Goal: Task Accomplishment & Management: Manage account settings

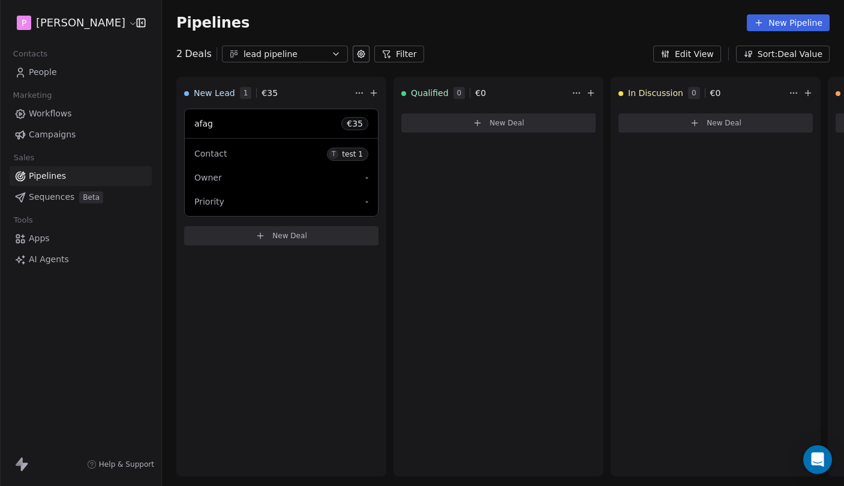
click at [60, 192] on span "Sequences" at bounding box center [52, 197] width 46 height 13
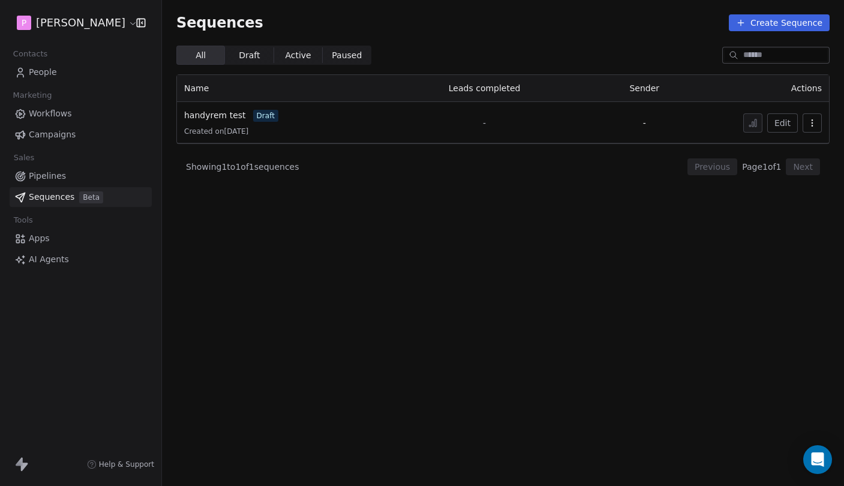
click at [238, 107] on td "handyrem test draft Created on 27. Aug. 2025" at bounding box center [279, 122] width 205 height 41
click at [225, 111] on span "handyrem test" at bounding box center [215, 115] width 62 height 10
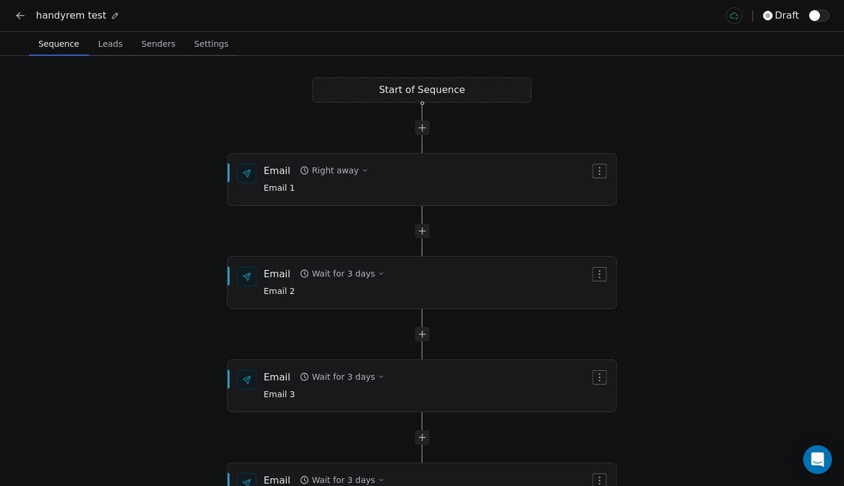
click at [15, 15] on icon at bounding box center [20, 16] width 12 height 12
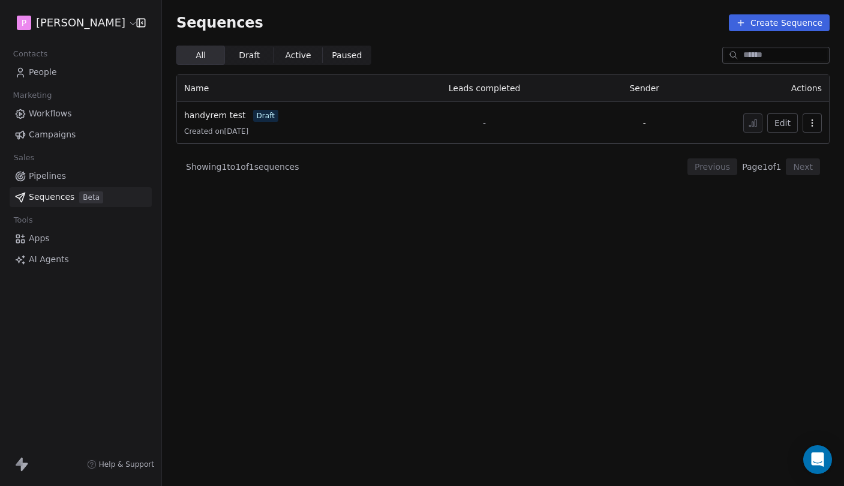
click at [58, 75] on link "People" at bounding box center [81, 72] width 142 height 20
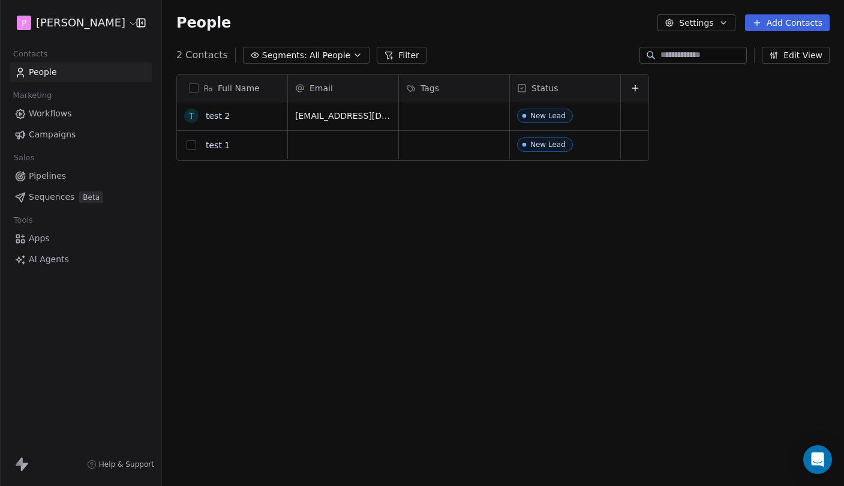
scroll to position [428, 682]
click at [696, 24] on button "Settings" at bounding box center [695, 22] width 77 height 17
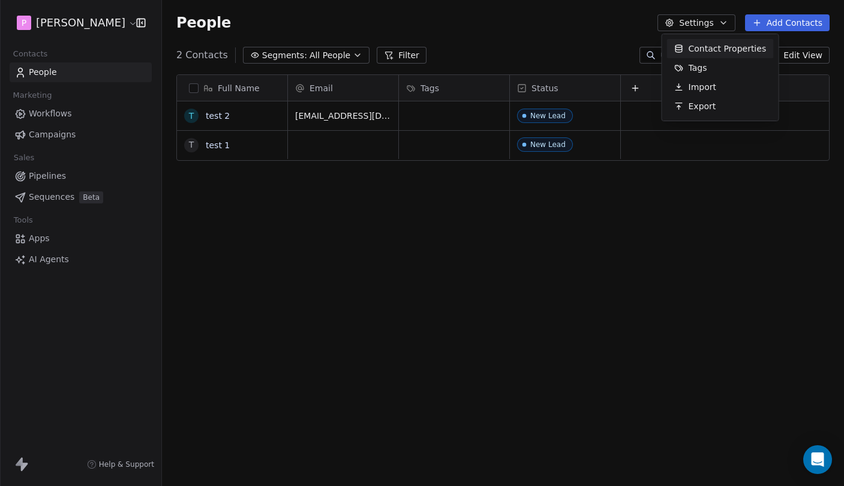
click at [703, 23] on html "P Pedro Contacts People Marketing Workflows Campaigns Sales Pipelines Sequences…" at bounding box center [422, 243] width 844 height 486
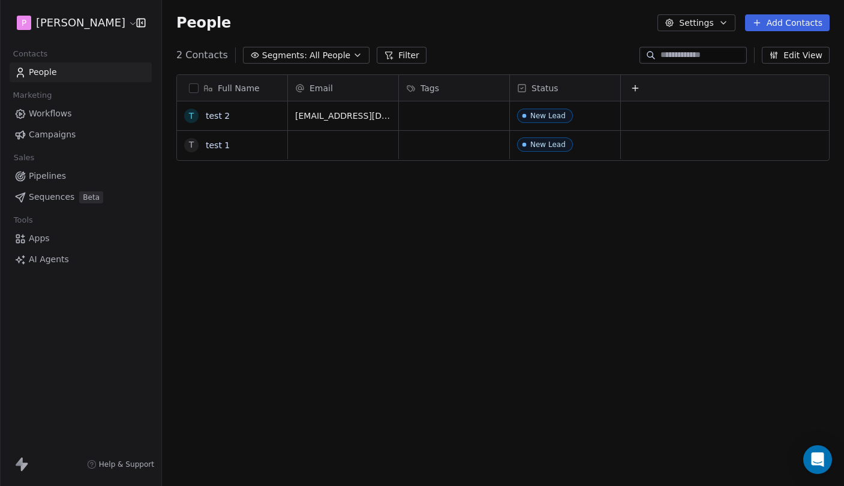
click at [703, 23] on button "Settings" at bounding box center [695, 22] width 77 height 17
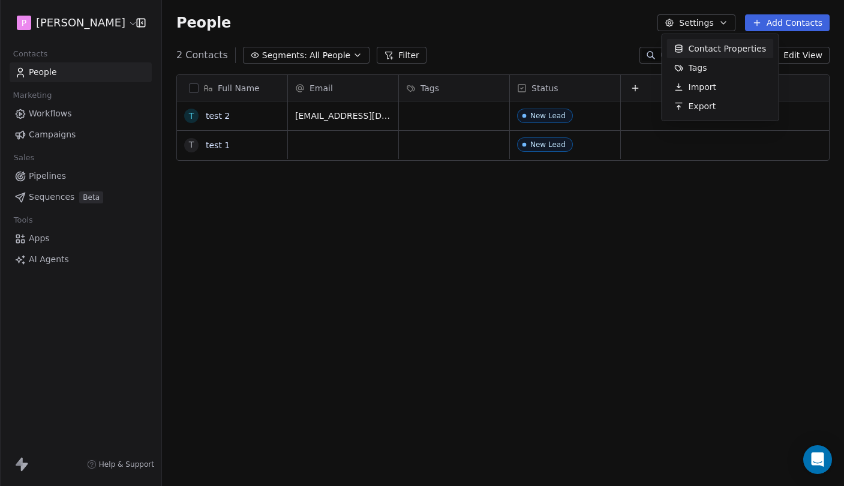
click at [702, 21] on html "P Pedro Contacts People Marketing Workflows Campaigns Sales Pipelines Sequences…" at bounding box center [422, 243] width 844 height 486
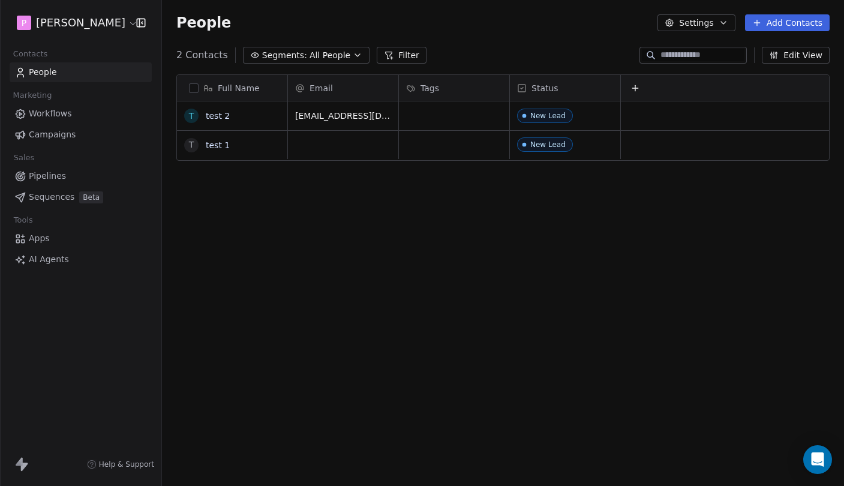
click at [700, 21] on button "Settings" at bounding box center [695, 22] width 77 height 17
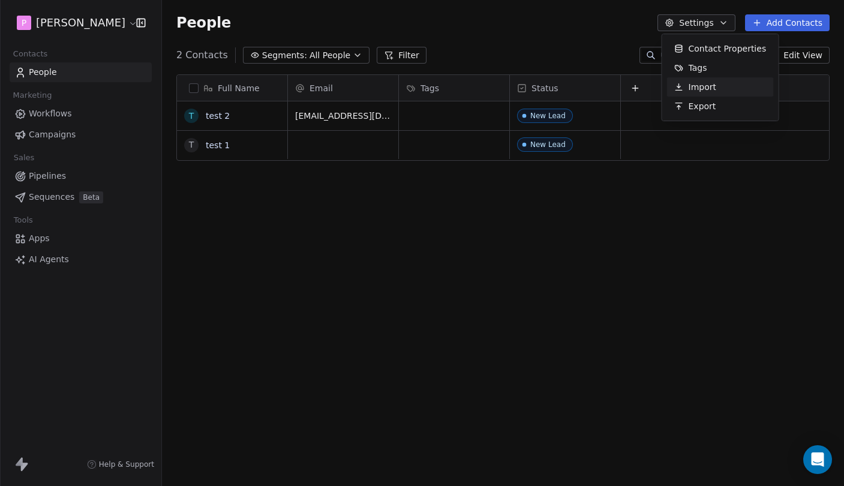
click at [715, 89] on div "Import" at bounding box center [695, 86] width 56 height 19
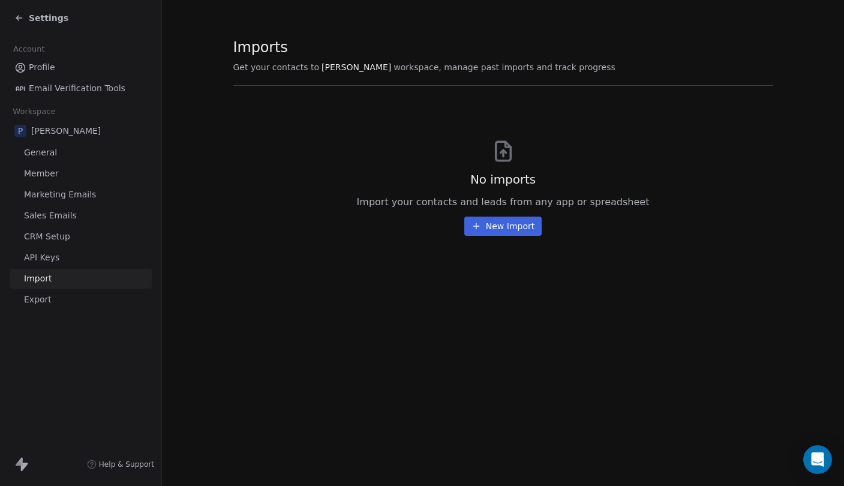
click at [525, 223] on button "New Import" at bounding box center [502, 225] width 77 height 19
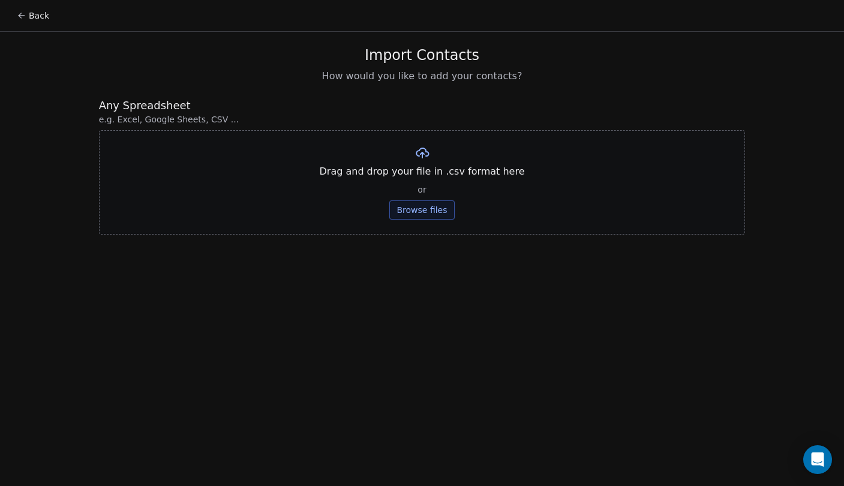
click at [435, 207] on button "Browse files" at bounding box center [421, 209] width 65 height 19
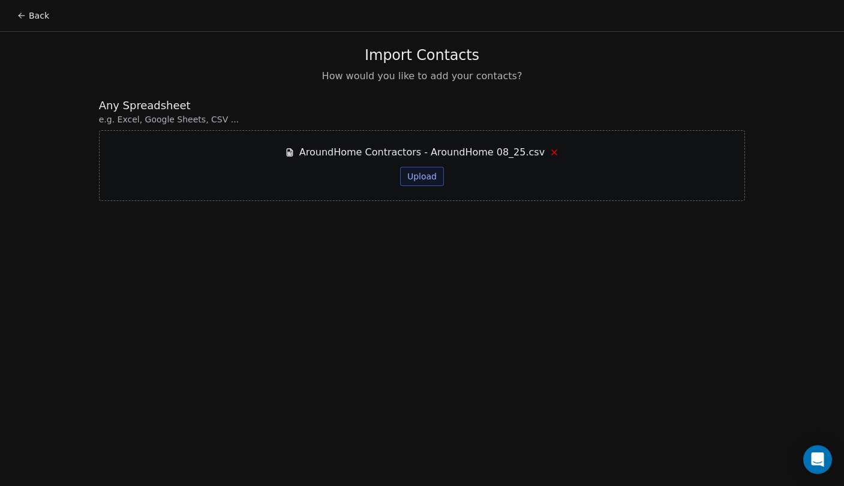
click at [466, 157] on span "AroundHome Contractors - AroundHome 08_25.csv" at bounding box center [421, 152] width 245 height 14
click at [509, 149] on span "AroundHome Contractors - AroundHome 08_25.csv" at bounding box center [421, 152] width 245 height 14
click at [426, 180] on button "Upload" at bounding box center [422, 176] width 44 height 19
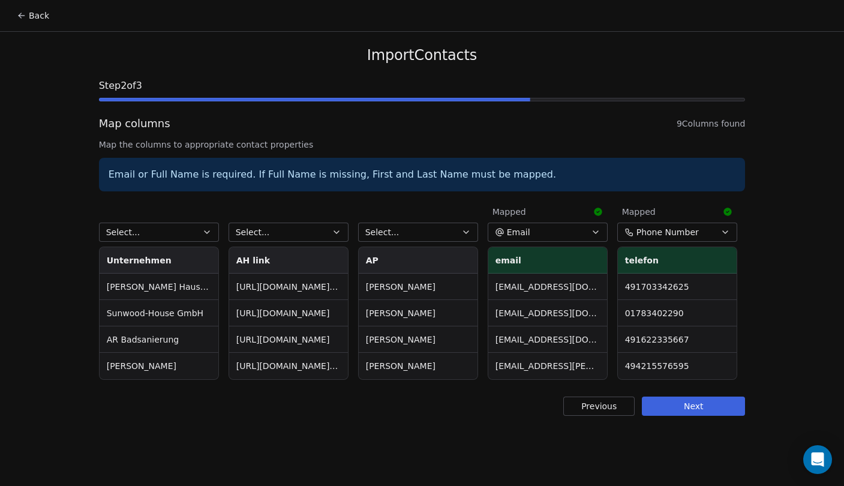
click at [303, 237] on button "Select..." at bounding box center [288, 231] width 120 height 19
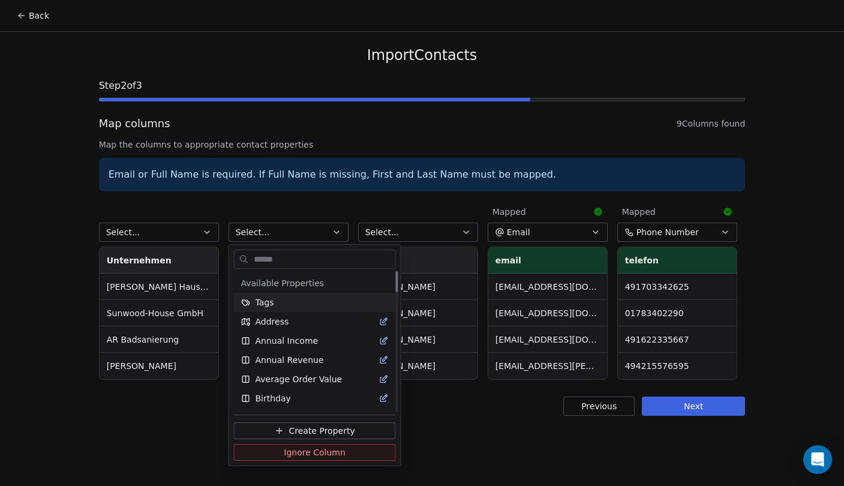
click at [401, 238] on html "Back Import Contacts Step 2 of 3 Map columns 9 Columns found Map the columns to…" at bounding box center [422, 243] width 844 height 486
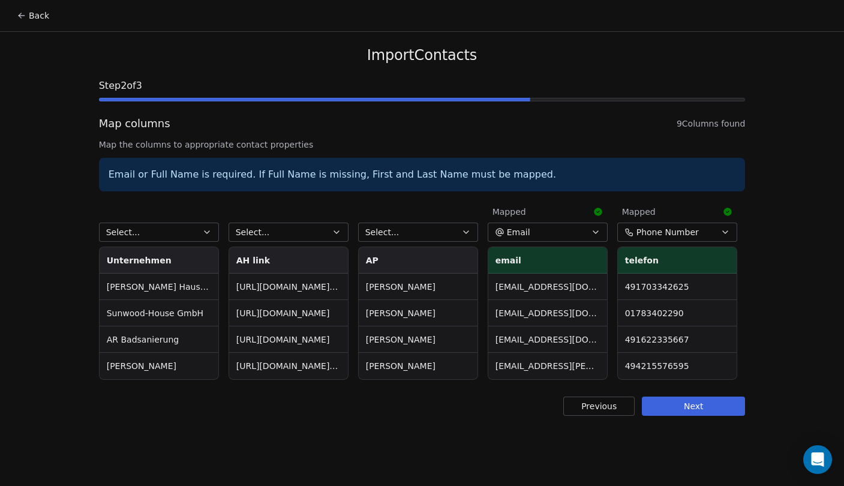
click at [411, 231] on button "Select..." at bounding box center [418, 231] width 120 height 19
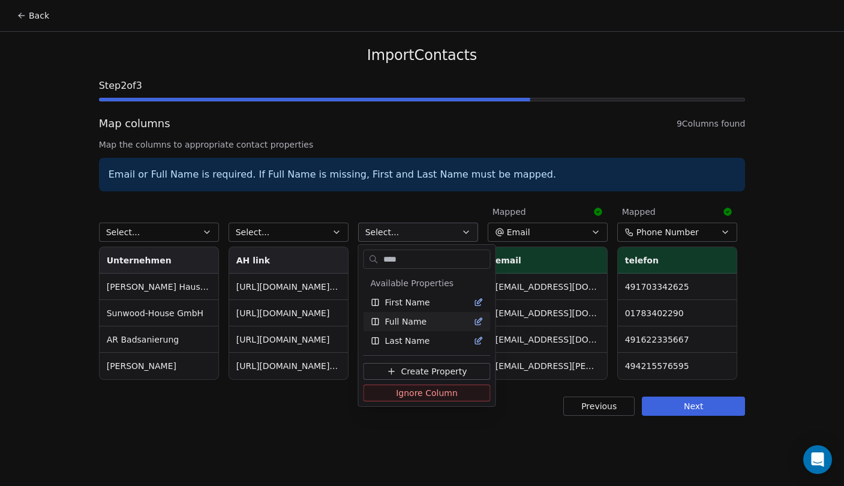
type input "****"
click at [425, 323] on div "Full Name" at bounding box center [427, 321] width 113 height 12
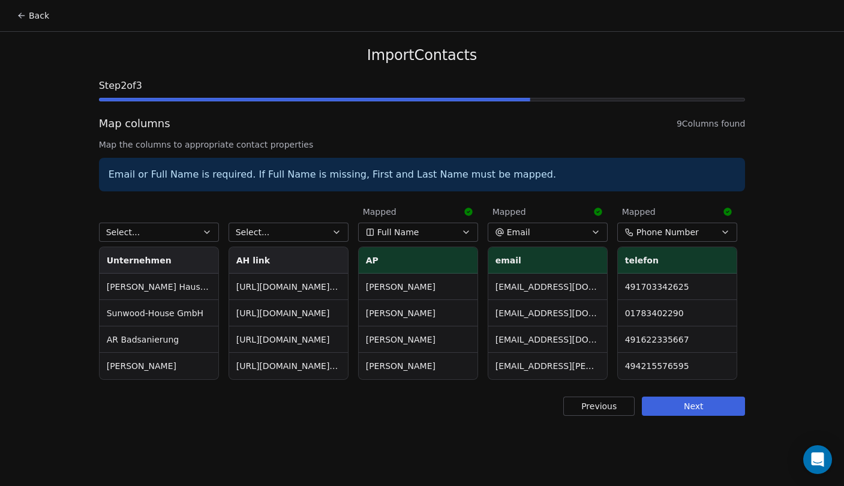
click at [298, 229] on button "Select..." at bounding box center [288, 231] width 120 height 19
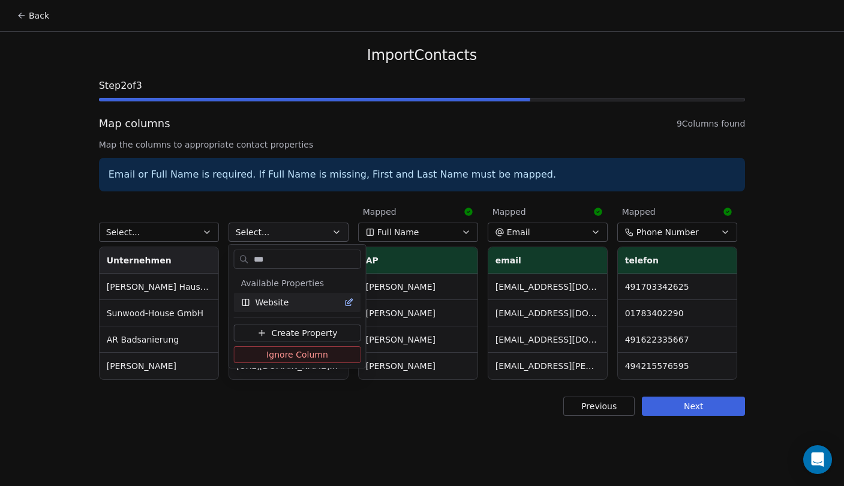
type input "***"
click at [298, 297] on div "Website" at bounding box center [297, 302] width 113 height 12
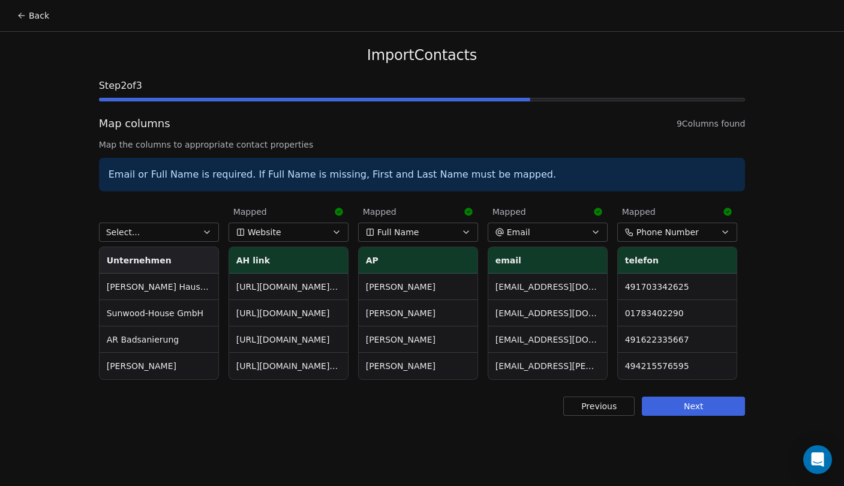
click at [177, 230] on button "Select..." at bounding box center [159, 231] width 120 height 19
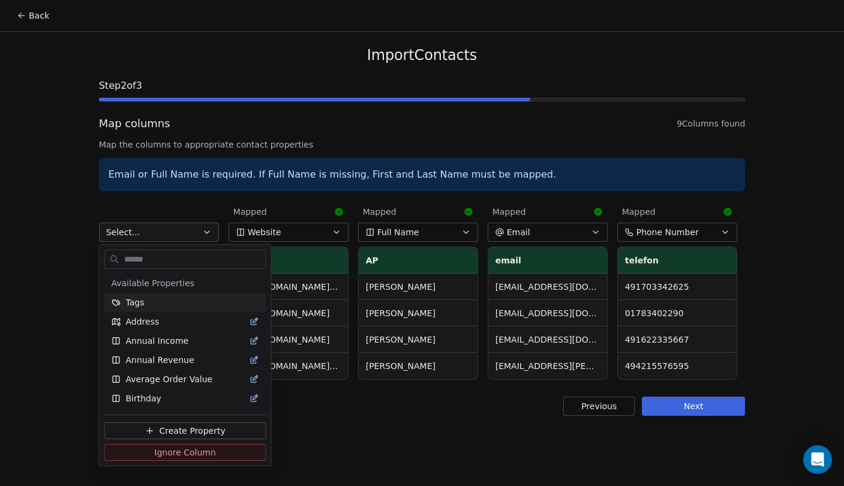
click at [177, 230] on html "Back Import Contacts Step 2 of 3 Map columns 9 Columns found Map the columns to…" at bounding box center [422, 243] width 844 height 486
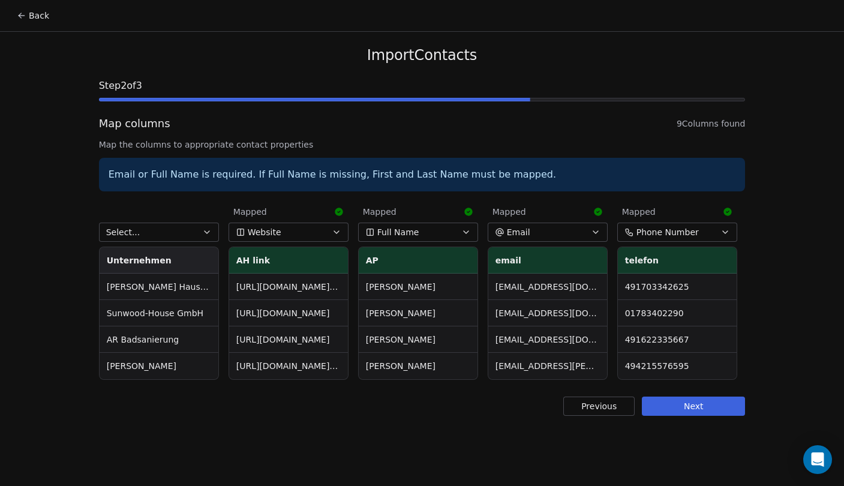
click at [169, 230] on button "Select..." at bounding box center [159, 231] width 120 height 19
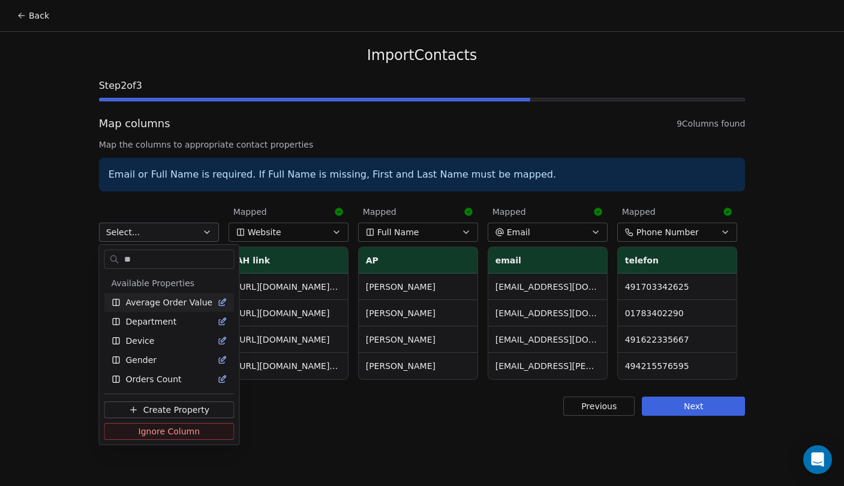
type input "*"
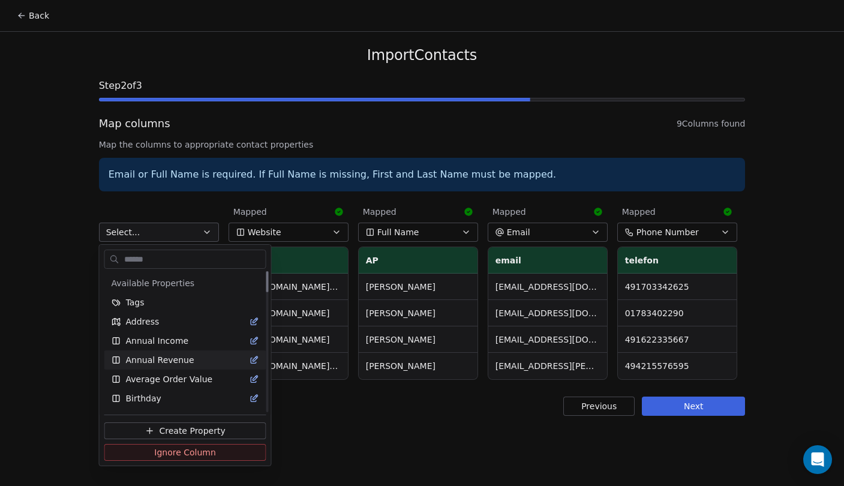
click at [371, 422] on html "Back Import Contacts Step 2 of 3 Map columns 9 Columns found Map the columns to…" at bounding box center [422, 243] width 844 height 486
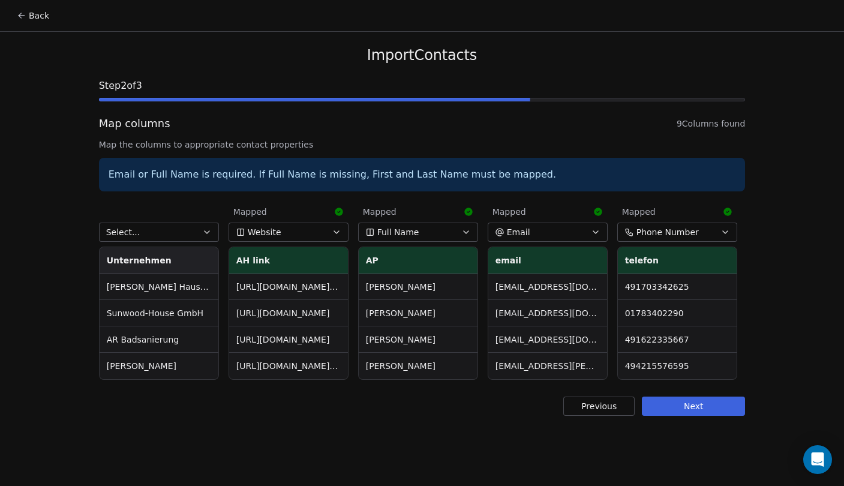
click at [596, 408] on button "Previous" at bounding box center [598, 405] width 71 height 19
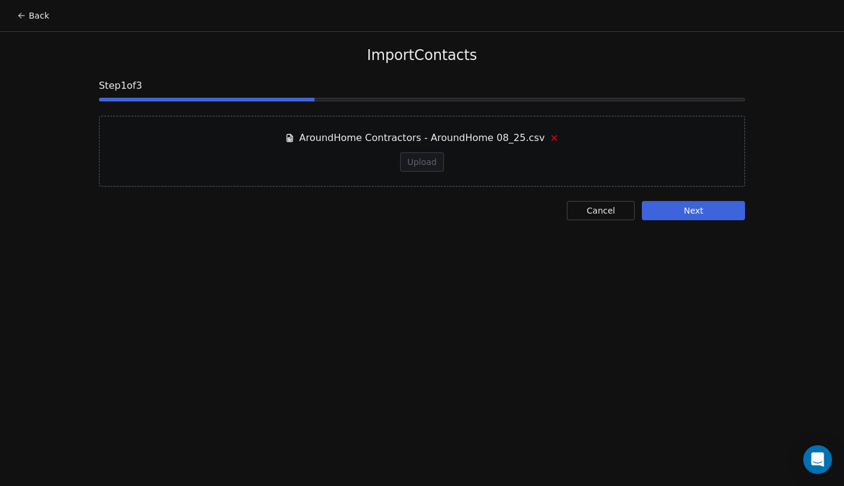
click at [598, 209] on button "Cancel" at bounding box center [601, 210] width 68 height 19
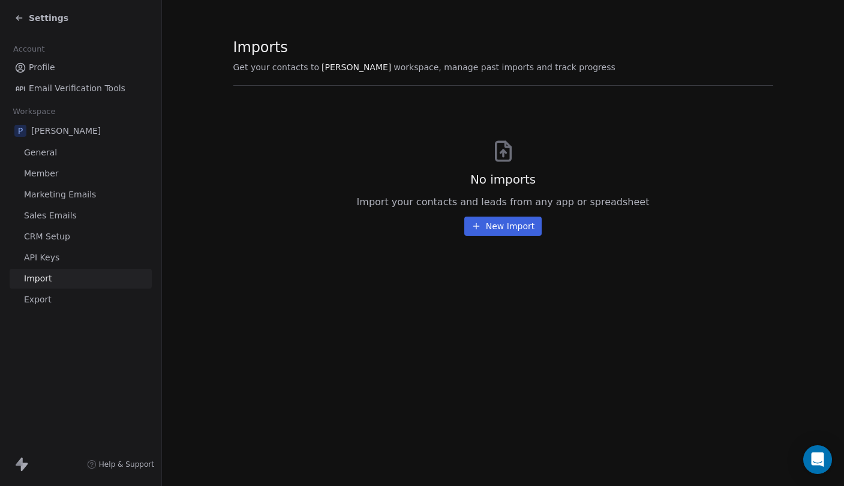
click at [49, 12] on span "Settings" at bounding box center [49, 18] width 40 height 12
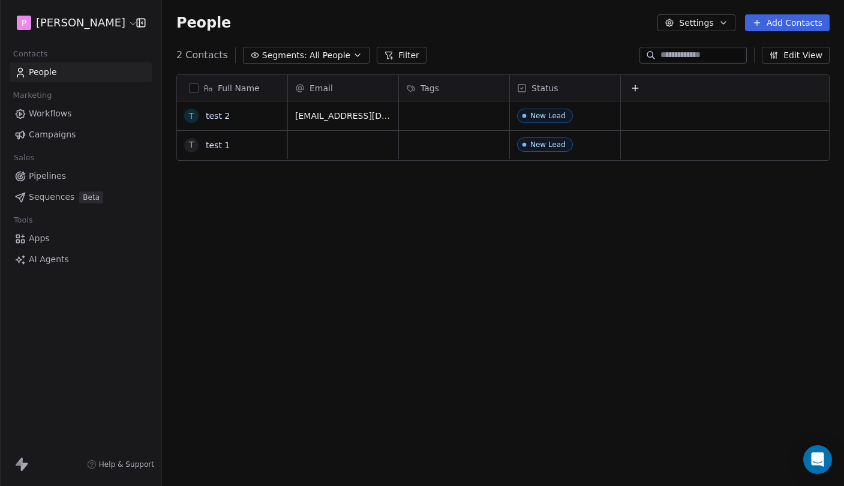
scroll to position [428, 682]
click at [53, 77] on span "People" at bounding box center [43, 72] width 28 height 13
click at [633, 91] on icon at bounding box center [635, 88] width 10 height 10
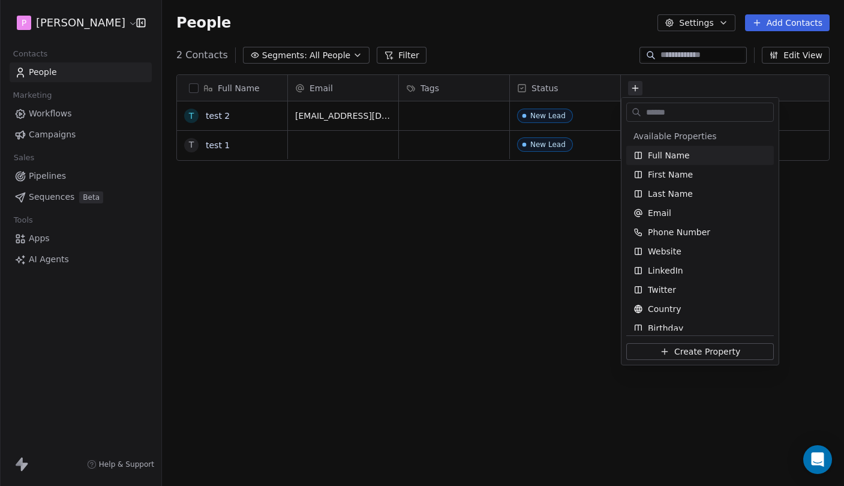
click at [586, 263] on html "P Pedro Contacts People Marketing Workflows Campaigns Sales Pipelines Sequences…" at bounding box center [422, 243] width 844 height 486
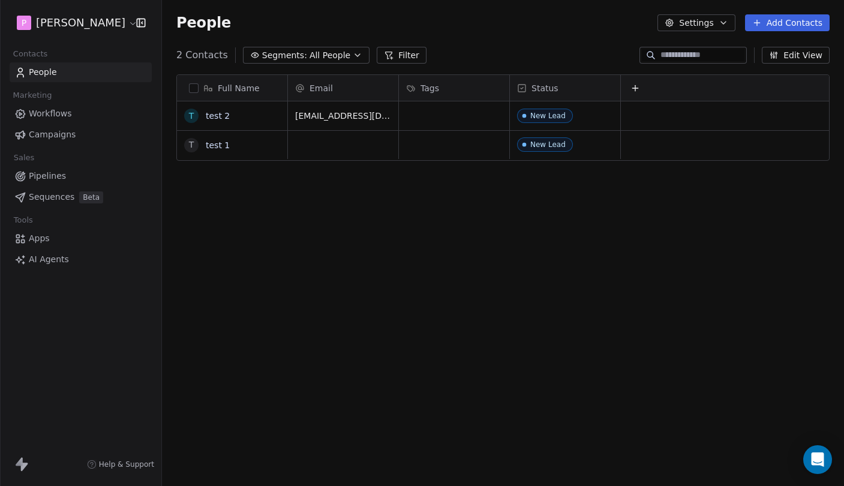
click at [53, 176] on span "Pipelines" at bounding box center [47, 176] width 37 height 13
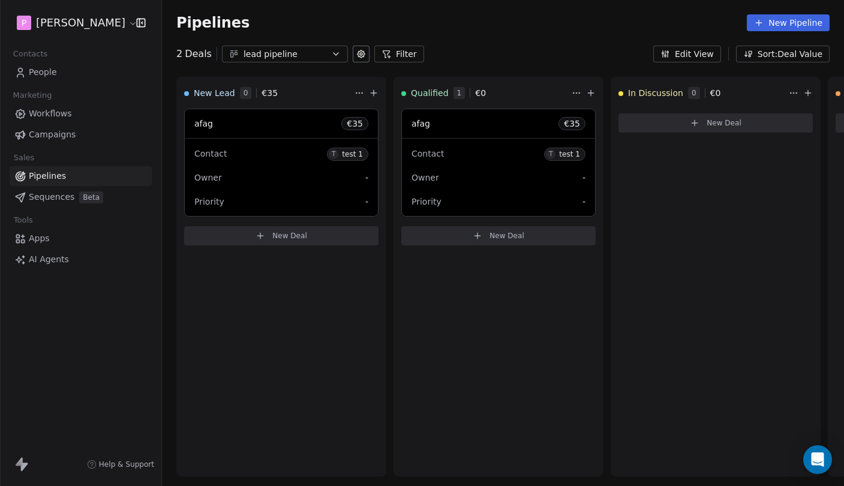
click at [43, 195] on span "Sequences" at bounding box center [52, 197] width 46 height 13
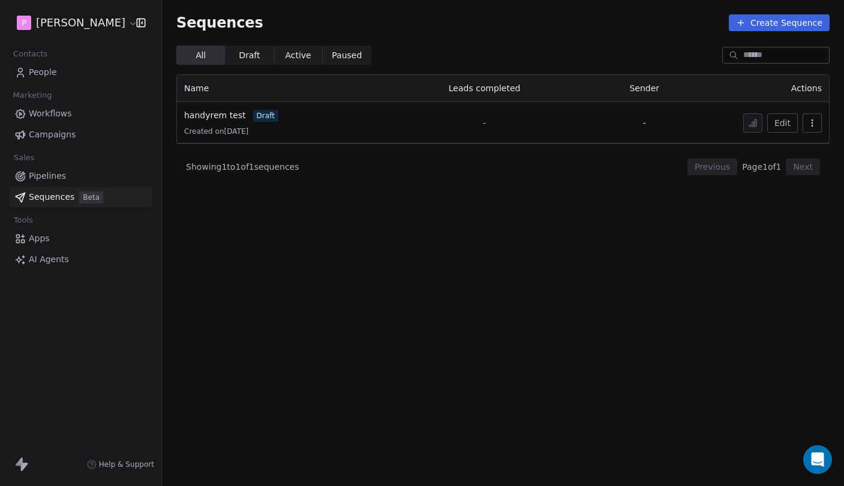
click at [60, 136] on span "Campaigns" at bounding box center [52, 134] width 47 height 13
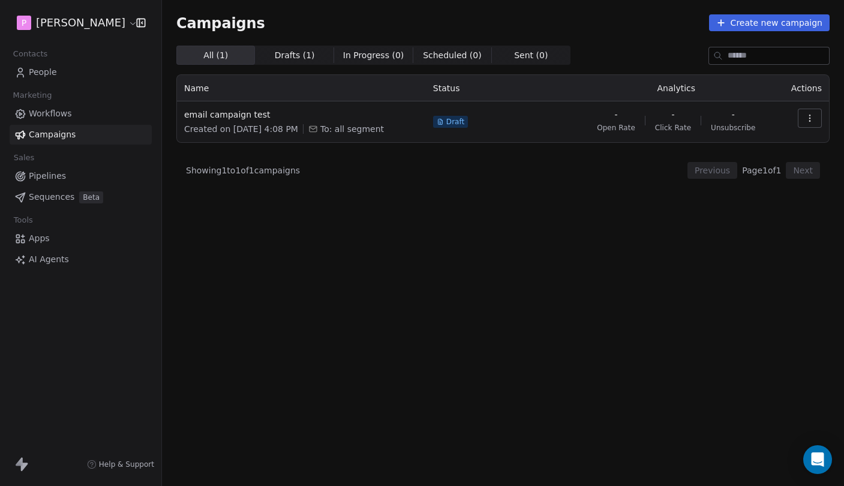
click at [50, 114] on span "Workflows" at bounding box center [50, 113] width 43 height 13
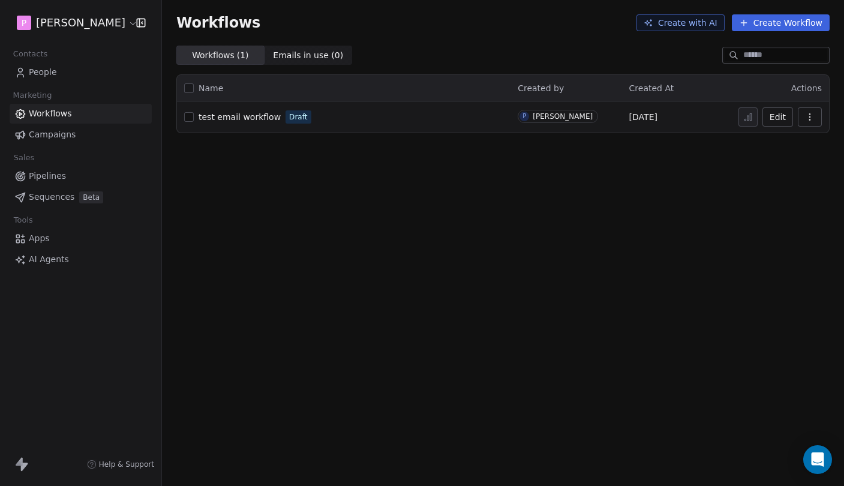
click at [67, 68] on link "People" at bounding box center [81, 72] width 142 height 20
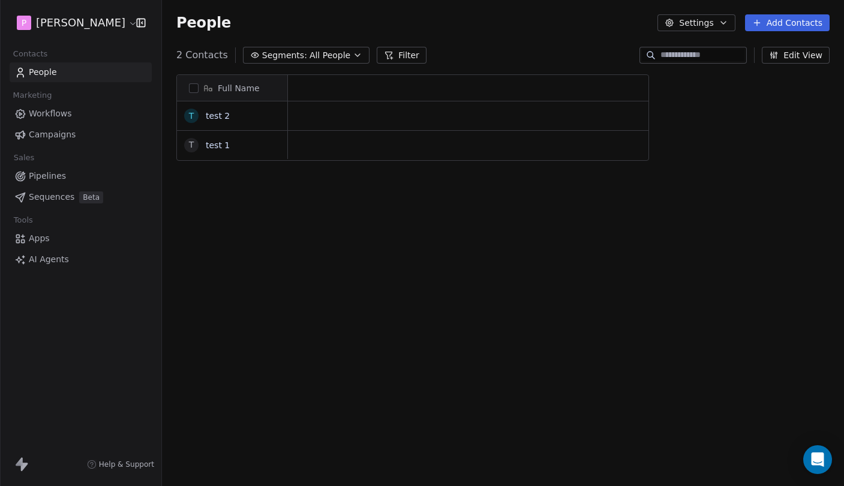
scroll to position [428, 682]
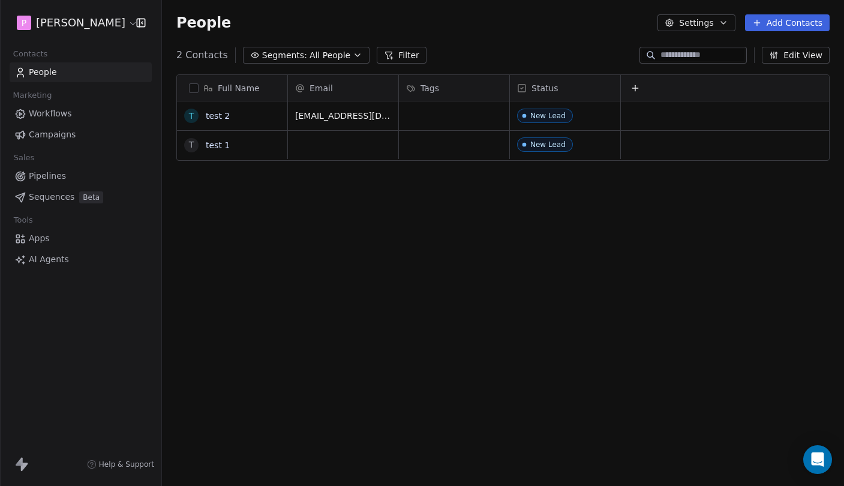
click at [61, 110] on span "Workflows" at bounding box center [50, 113] width 43 height 13
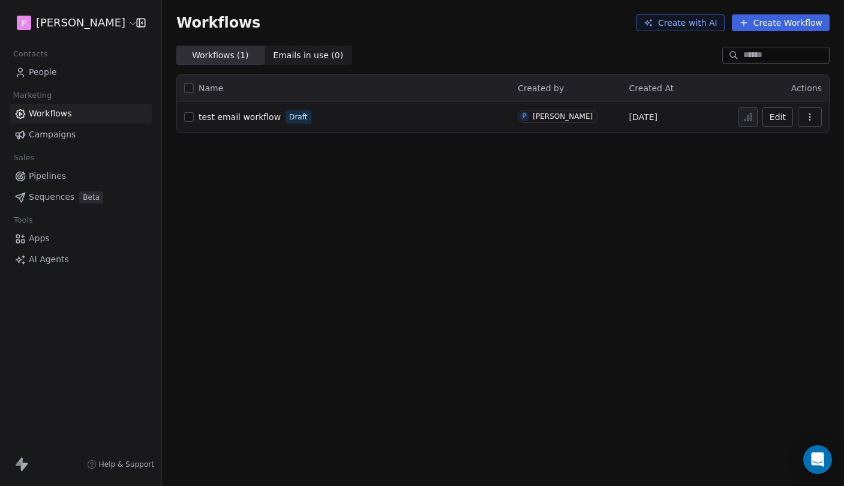
click at [58, 75] on link "People" at bounding box center [81, 72] width 142 height 20
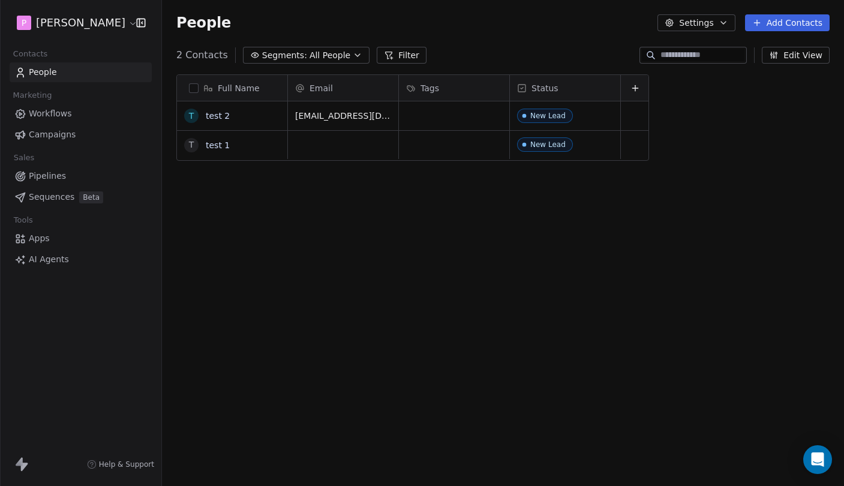
scroll to position [428, 682]
click at [60, 103] on div "Marketing" at bounding box center [81, 95] width 142 height 17
click at [60, 113] on span "Workflows" at bounding box center [50, 113] width 43 height 13
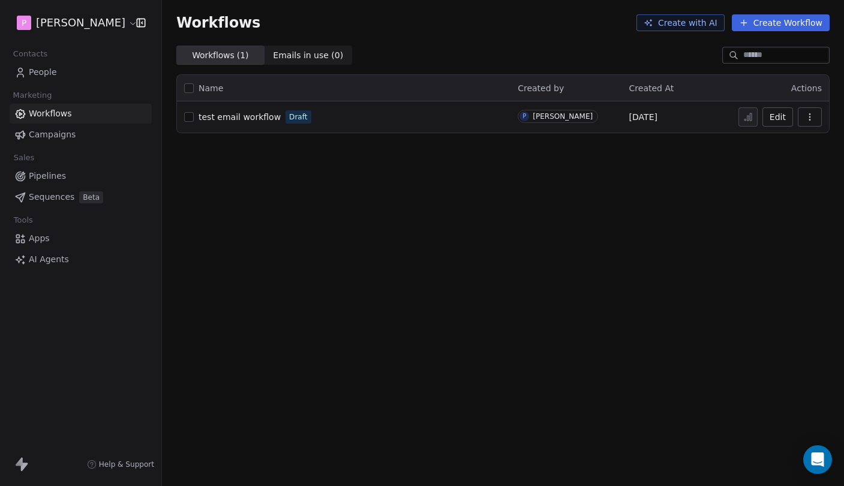
click at [264, 115] on span "test email workflow" at bounding box center [239, 117] width 82 height 10
click at [59, 134] on span "Campaigns" at bounding box center [52, 134] width 47 height 13
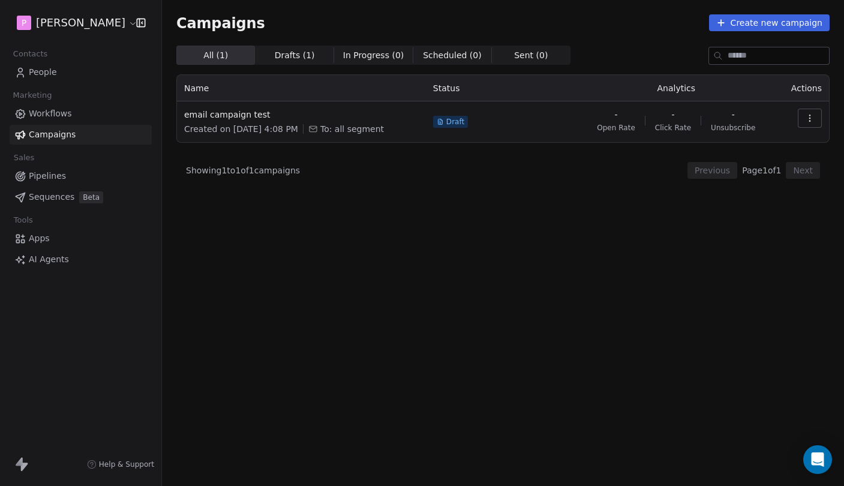
click at [69, 59] on div "Contacts" at bounding box center [81, 54] width 142 height 17
click at [69, 68] on link "People" at bounding box center [81, 72] width 142 height 20
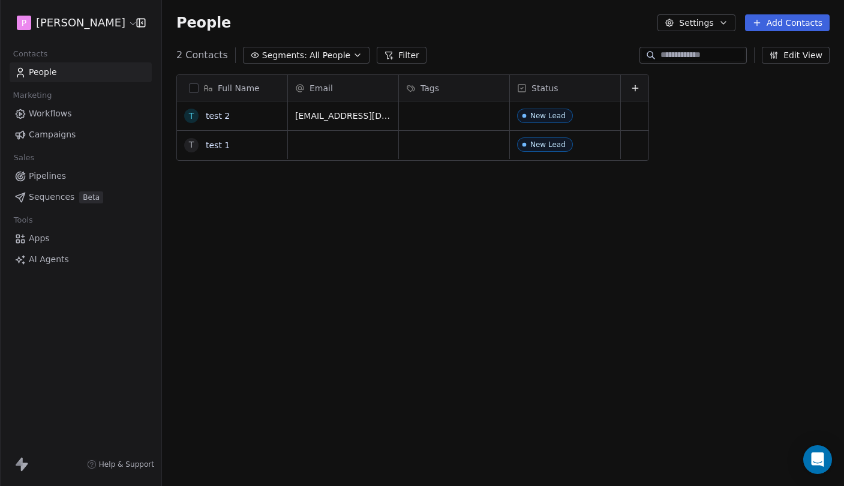
scroll to position [428, 682]
click at [703, 19] on button "Settings" at bounding box center [695, 22] width 77 height 17
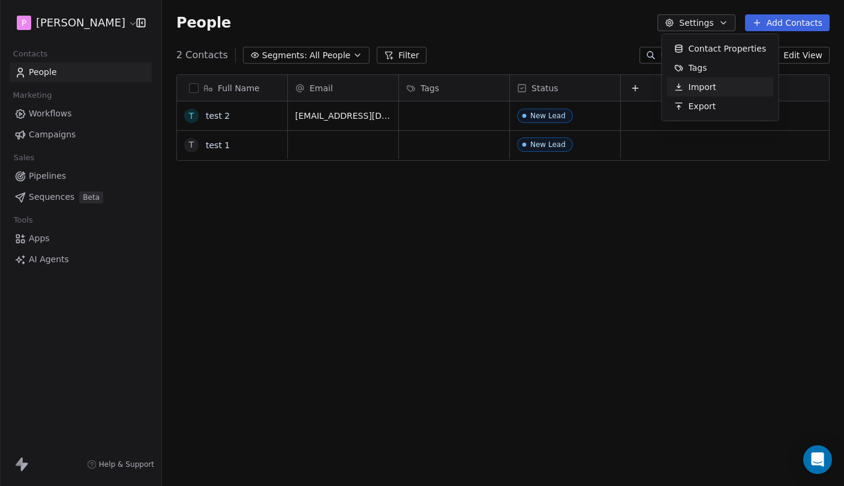
click at [702, 88] on span "Import" at bounding box center [702, 87] width 28 height 13
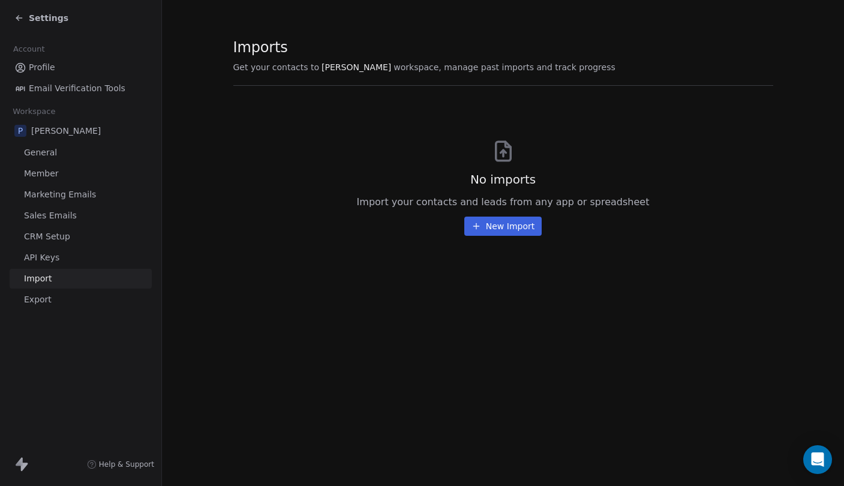
click at [513, 220] on button "New Import" at bounding box center [502, 225] width 77 height 19
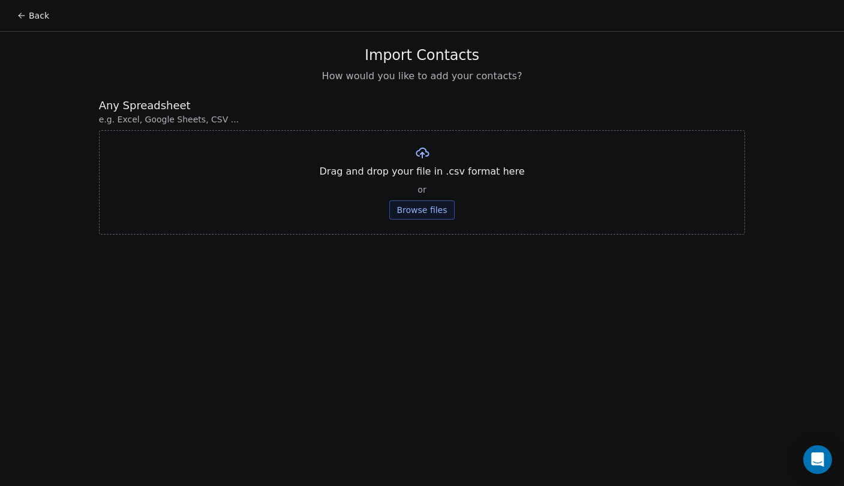
click at [439, 206] on button "Browse files" at bounding box center [421, 209] width 65 height 19
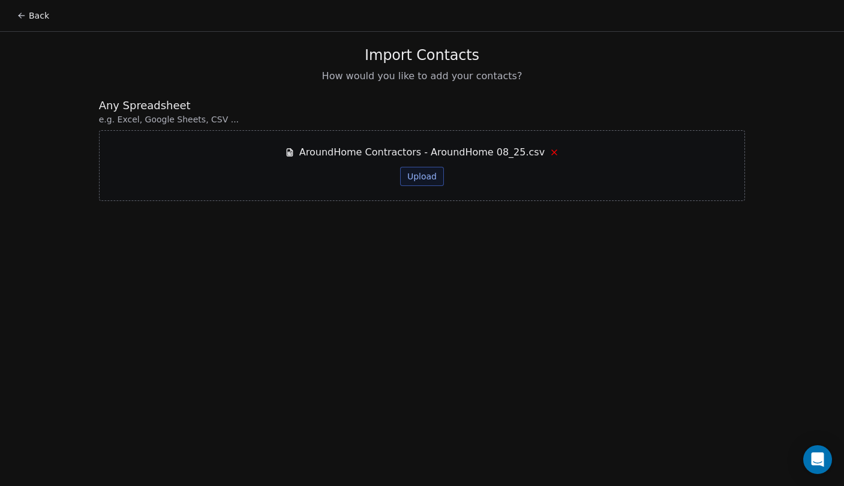
click at [437, 176] on button "Upload" at bounding box center [422, 176] width 44 height 19
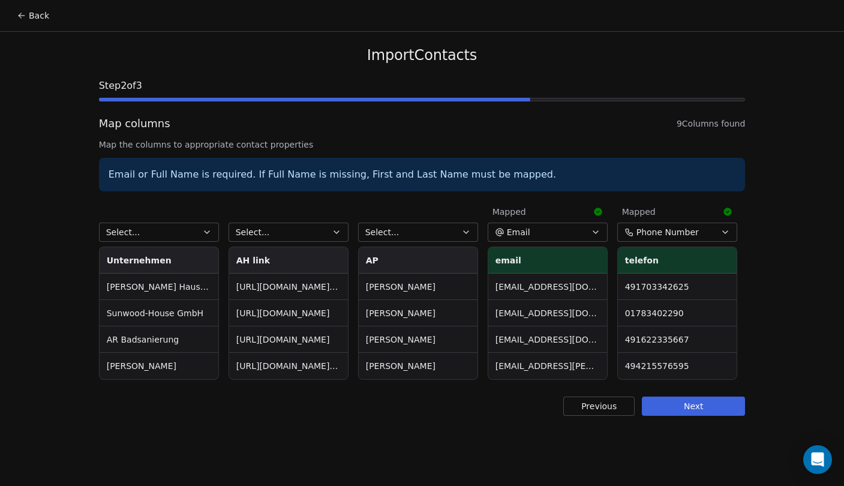
click at [37, 15] on button "Back" at bounding box center [33, 16] width 47 height 22
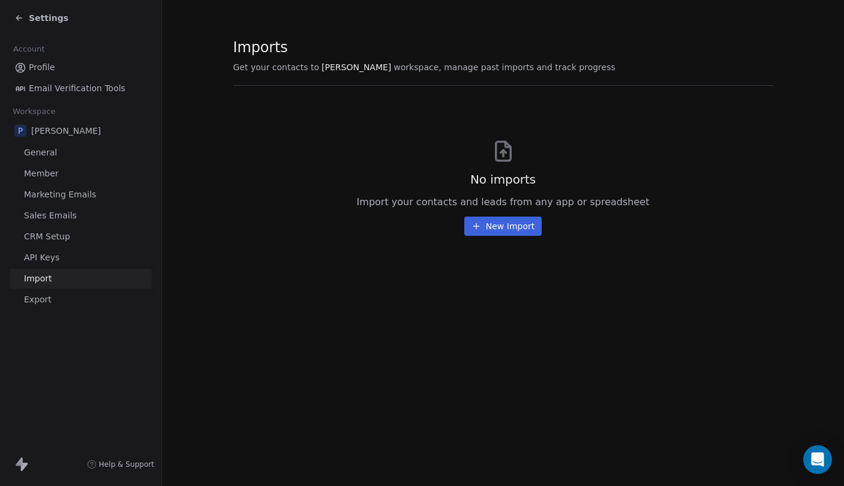
click at [492, 227] on button "New Import" at bounding box center [502, 225] width 77 height 19
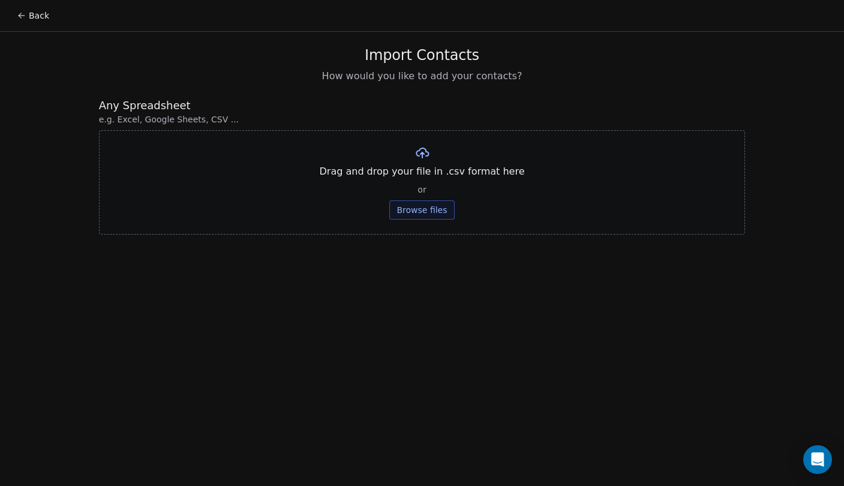
click at [434, 204] on button "Browse files" at bounding box center [421, 209] width 65 height 19
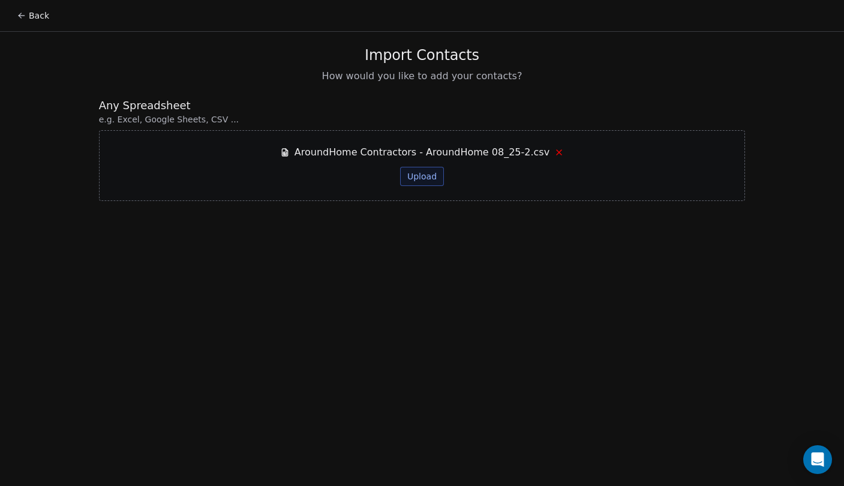
click at [426, 177] on button "Upload" at bounding box center [422, 176] width 44 height 19
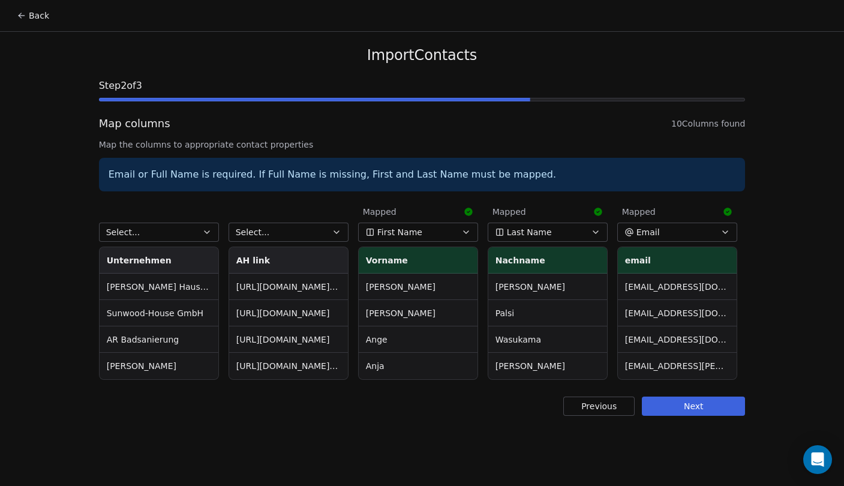
click at [320, 221] on div "Select... AH link [URL][DOMAIN_NAME][PERSON_NAME] [URL][DOMAIN_NAME] [URL][DOMA…" at bounding box center [288, 290] width 120 height 179
click at [313, 231] on button "Select..." at bounding box center [288, 231] width 120 height 19
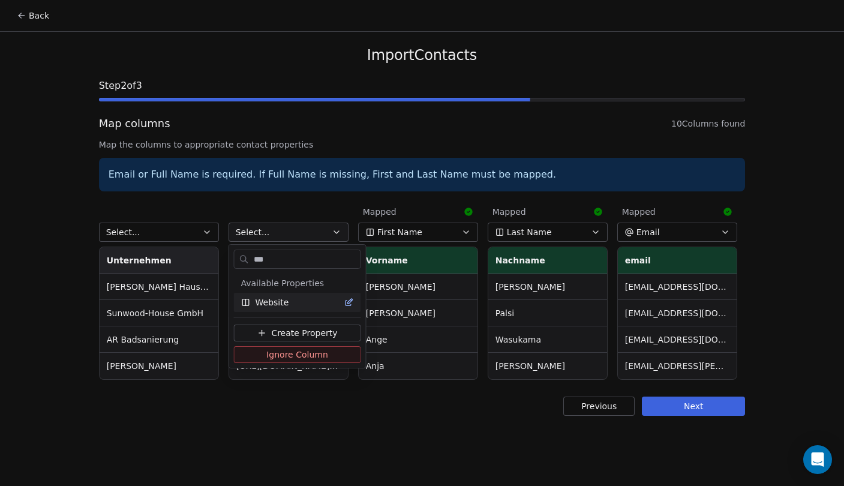
type input "***"
click at [318, 302] on div "Website" at bounding box center [297, 302] width 113 height 12
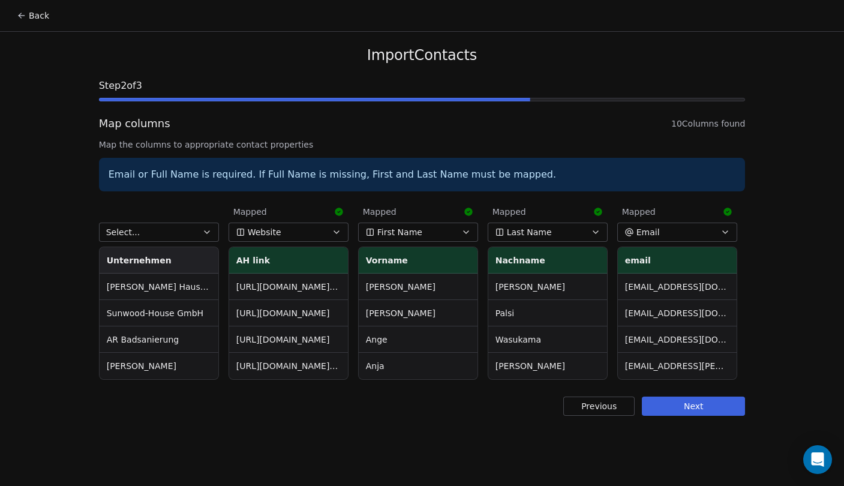
click at [174, 230] on button "Select..." at bounding box center [159, 231] width 120 height 19
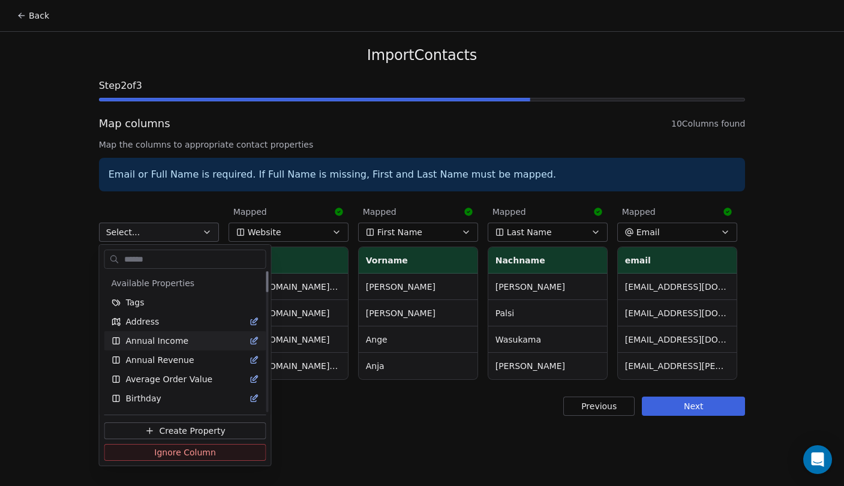
type input "*"
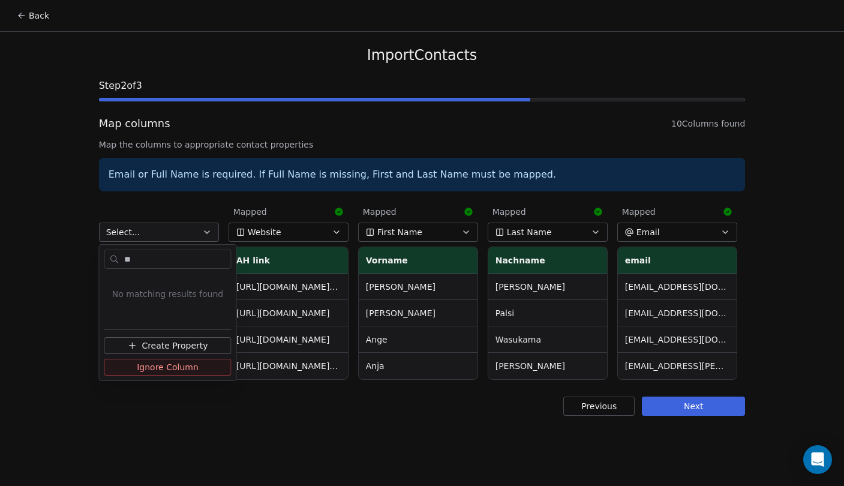
type input "*"
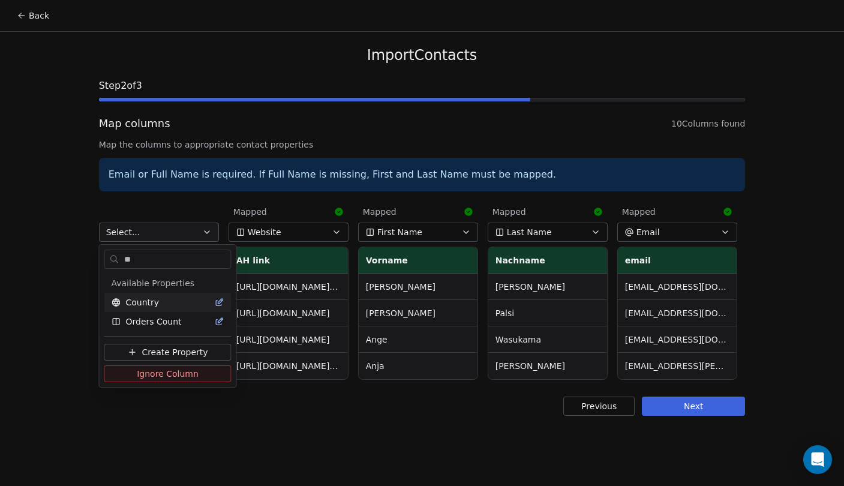
type input "*"
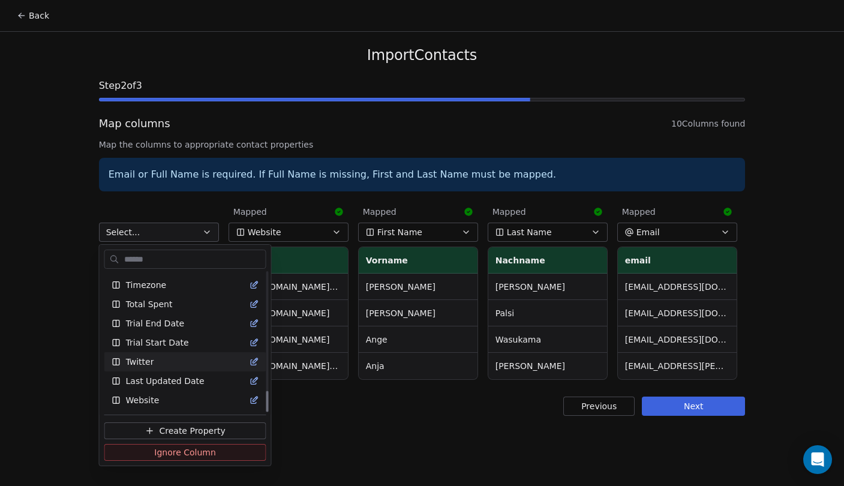
scroll to position [766, 0]
click at [186, 432] on span "Create Property" at bounding box center [192, 431] width 66 height 12
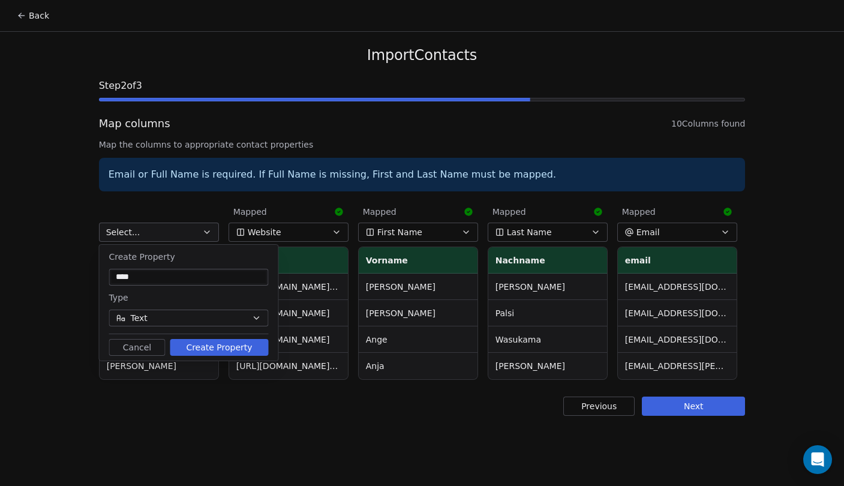
type input "****"
click at [220, 346] on button "Create Property" at bounding box center [219, 347] width 98 height 17
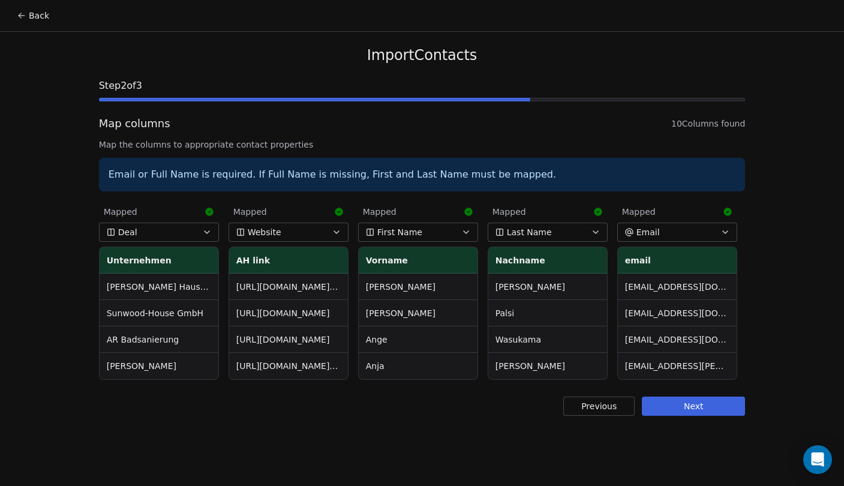
click at [700, 405] on button "Next" at bounding box center [693, 405] width 103 height 19
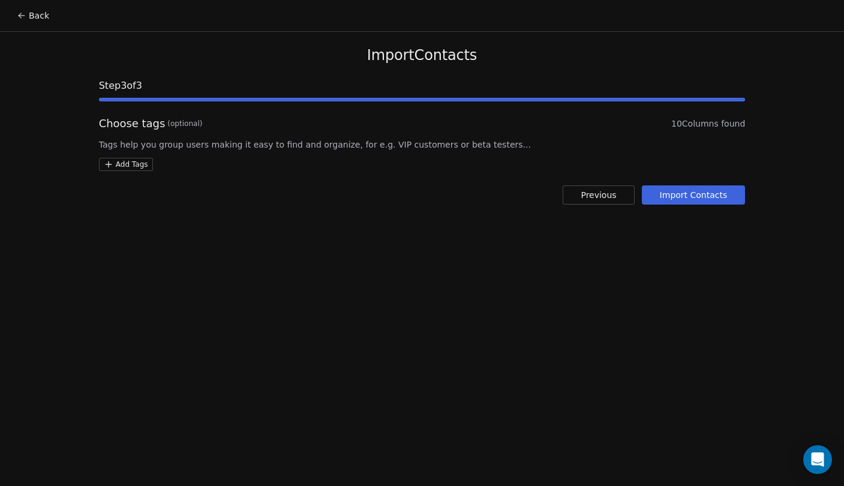
click at [237, 140] on span "Tags help you group users making it easy to find and organize, for e.g. VIP cus…" at bounding box center [422, 145] width 646 height 12
click at [275, 140] on span "Tags help you group users making it easy to find and organize, for e.g. VIP cus…" at bounding box center [422, 145] width 646 height 12
click at [308, 140] on span "Tags help you group users making it easy to find and organize, for e.g. VIP cus…" at bounding box center [422, 145] width 646 height 12
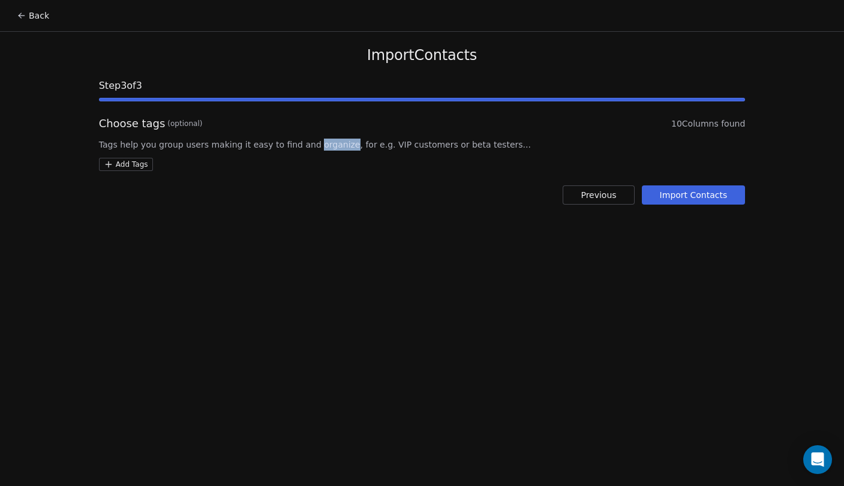
click at [308, 140] on span "Tags help you group users making it easy to find and organize, for e.g. VIP cus…" at bounding box center [422, 145] width 646 height 12
click at [354, 141] on span "Tags help you group users making it easy to find and organize, for e.g. VIP cus…" at bounding box center [422, 145] width 646 height 12
click at [380, 141] on span "Tags help you group users making it easy to find and organize, for e.g. VIP cus…" at bounding box center [422, 145] width 646 height 12
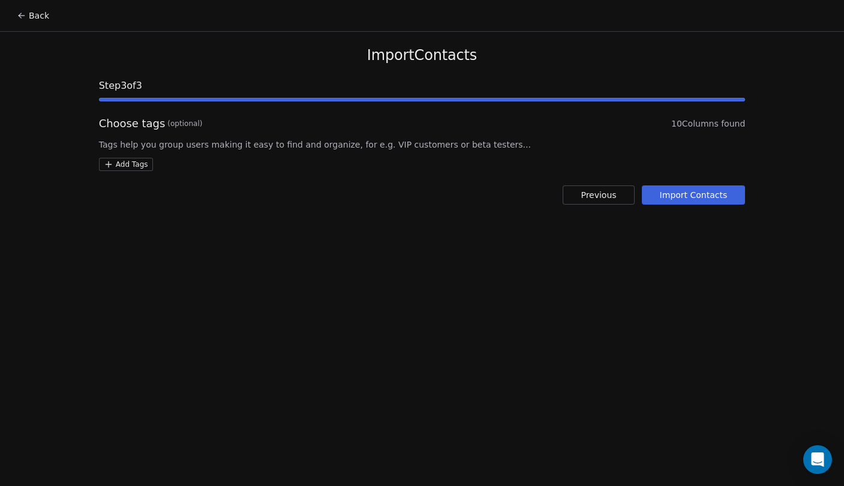
click at [402, 140] on span "Tags help you group users making it easy to find and organize, for e.g. VIP cus…" at bounding box center [422, 145] width 646 height 12
click at [686, 198] on button "Import Contacts" at bounding box center [694, 194] width 104 height 19
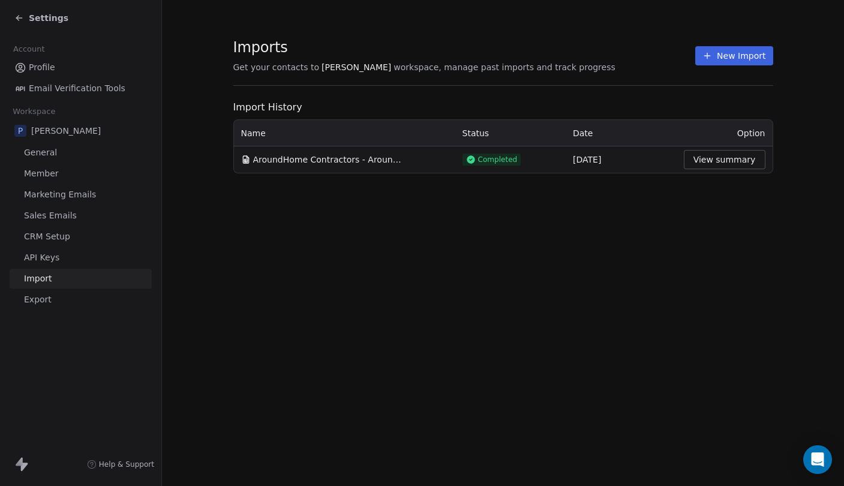
click at [275, 65] on span "Get your contacts to" at bounding box center [276, 67] width 86 height 12
click at [321, 65] on span "[PERSON_NAME]" at bounding box center [356, 67] width 70 height 12
click at [393, 68] on span "workspace, manage past imports and track progress" at bounding box center [503, 67] width 221 height 12
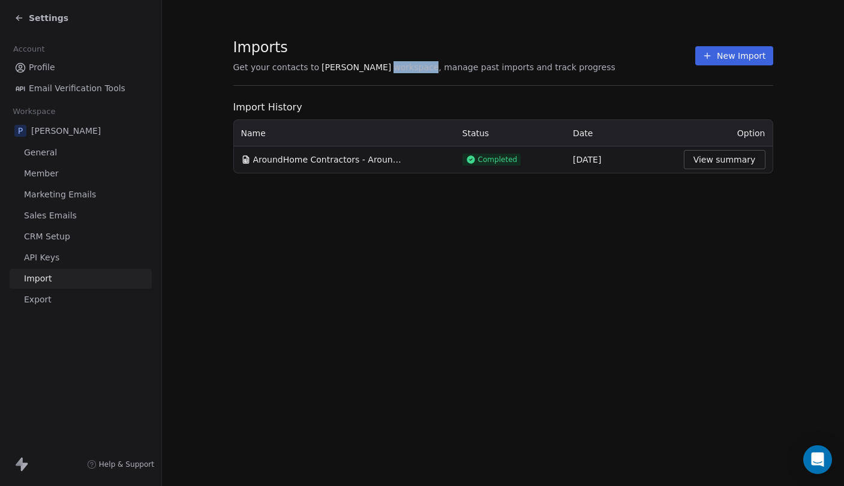
click at [393, 68] on span "workspace, manage past imports and track progress" at bounding box center [503, 67] width 221 height 12
click at [393, 65] on span "workspace, manage past imports and track progress" at bounding box center [503, 67] width 221 height 12
click at [395, 65] on span "workspace, manage past imports and track progress" at bounding box center [503, 67] width 221 height 12
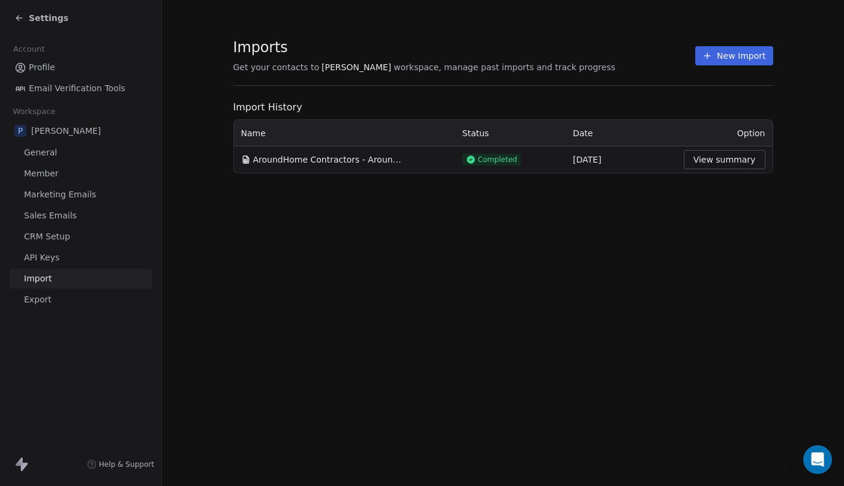
click at [426, 65] on span "workspace, manage past imports and track progress" at bounding box center [503, 67] width 221 height 12
click at [440, 65] on span "workspace, manage past imports and track progress" at bounding box center [503, 67] width 221 height 12
click at [458, 65] on span "workspace, manage past imports and track progress" at bounding box center [503, 67] width 221 height 12
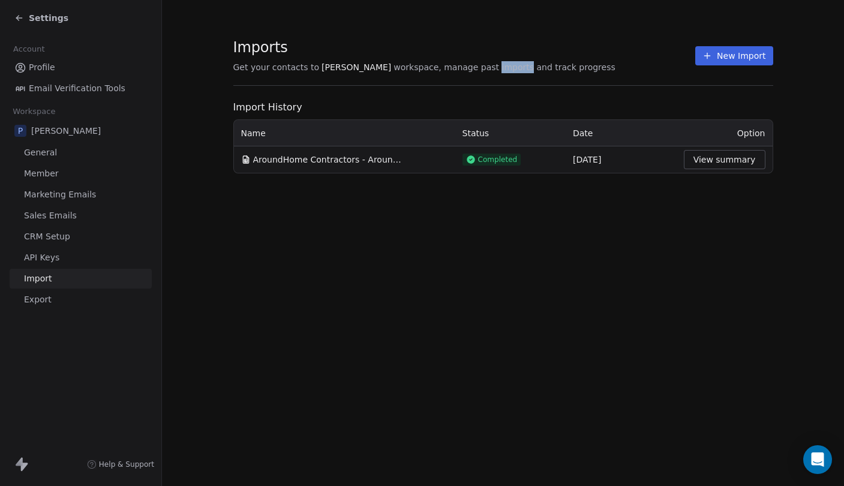
click at [458, 65] on span "workspace, manage past imports and track progress" at bounding box center [503, 67] width 221 height 12
click at [473, 65] on span "workspace, manage past imports and track progress" at bounding box center [503, 67] width 221 height 12
click at [486, 65] on span "workspace, manage past imports and track progress" at bounding box center [503, 67] width 221 height 12
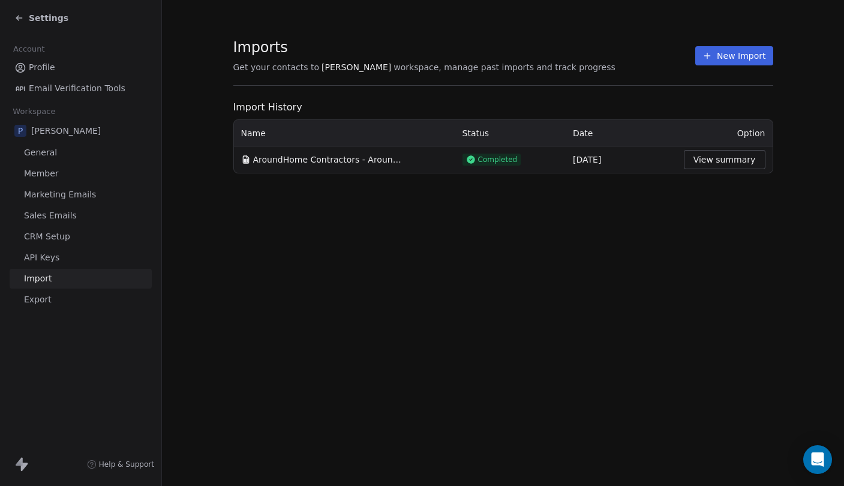
click at [499, 65] on span "workspace, manage past imports and track progress" at bounding box center [503, 67] width 221 height 12
click at [508, 65] on span "workspace, manage past imports and track progress" at bounding box center [503, 67] width 221 height 12
click at [502, 65] on span "workspace, manage past imports and track progress" at bounding box center [503, 67] width 221 height 12
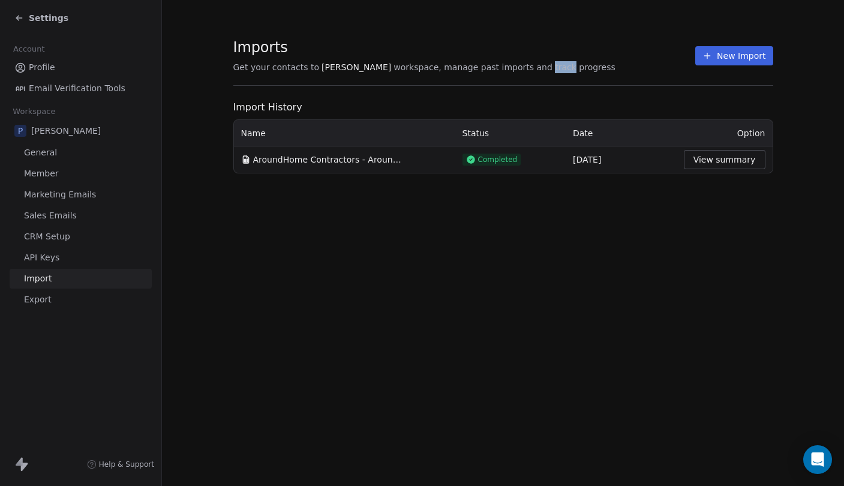
click at [502, 65] on span "workspace, manage past imports and track progress" at bounding box center [503, 67] width 221 height 12
click at [507, 65] on span "workspace, manage past imports and track progress" at bounding box center [503, 67] width 221 height 12
click at [519, 65] on span "workspace, manage past imports and track progress" at bounding box center [503, 67] width 221 height 12
click at [501, 65] on span "workspace, manage past imports and track progress" at bounding box center [503, 67] width 221 height 12
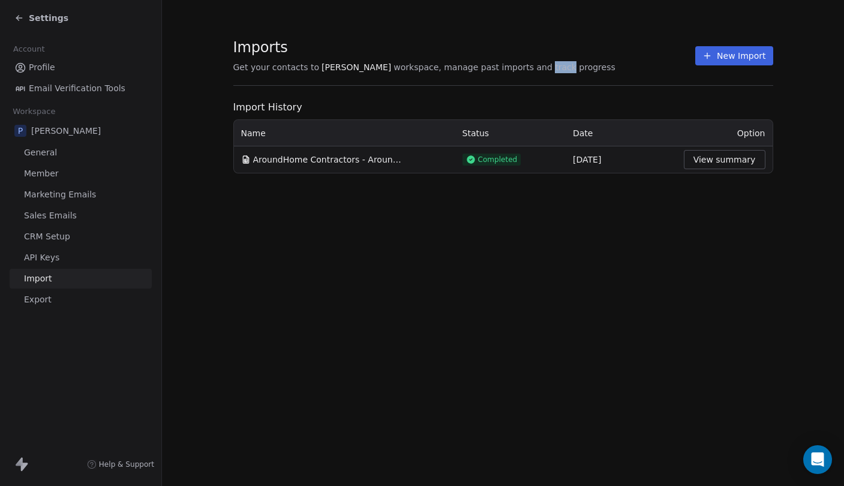
click at [501, 65] on span "workspace, manage past imports and track progress" at bounding box center [503, 67] width 221 height 12
click at [477, 65] on span "workspace, manage past imports and track progress" at bounding box center [503, 67] width 221 height 12
click at [468, 65] on span "workspace, manage past imports and track progress" at bounding box center [503, 67] width 221 height 12
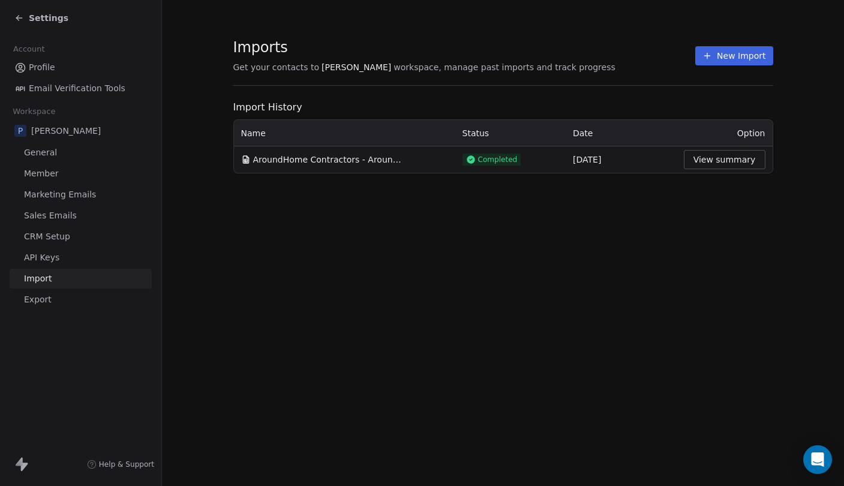
click at [457, 65] on span "workspace, manage past imports and track progress" at bounding box center [503, 67] width 221 height 12
click at [432, 67] on span "workspace, manage past imports and track progress" at bounding box center [503, 67] width 221 height 12
click at [414, 67] on span "workspace, manage past imports and track progress" at bounding box center [503, 67] width 221 height 12
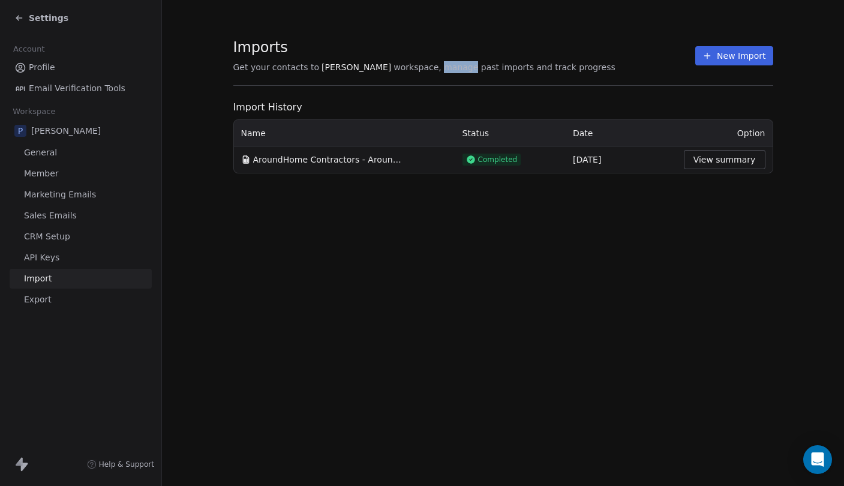
click at [414, 67] on span "workspace, manage past imports and track progress" at bounding box center [503, 67] width 221 height 12
click at [421, 67] on span "workspace, manage past imports and track progress" at bounding box center [503, 67] width 221 height 12
click at [434, 67] on span "workspace, manage past imports and track progress" at bounding box center [503, 67] width 221 height 12
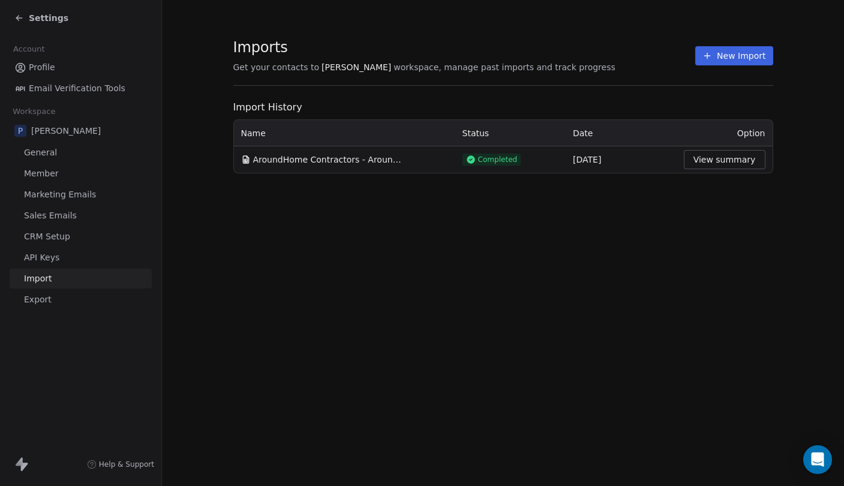
click at [448, 65] on span "workspace, manage past imports and track progress" at bounding box center [503, 67] width 221 height 12
click at [462, 65] on span "workspace, manage past imports and track progress" at bounding box center [503, 67] width 221 height 12
click at [450, 68] on span "workspace, manage past imports and track progress" at bounding box center [503, 67] width 221 height 12
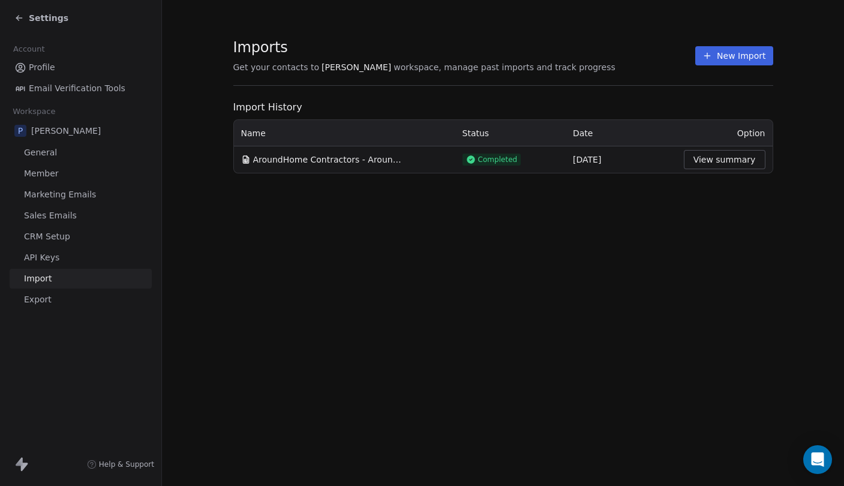
click at [474, 68] on span "workspace, manage past imports and track progress" at bounding box center [503, 67] width 221 height 12
click at [492, 68] on span "workspace, manage past imports and track progress" at bounding box center [503, 67] width 221 height 12
click at [718, 165] on button "View summary" at bounding box center [725, 159] width 82 height 19
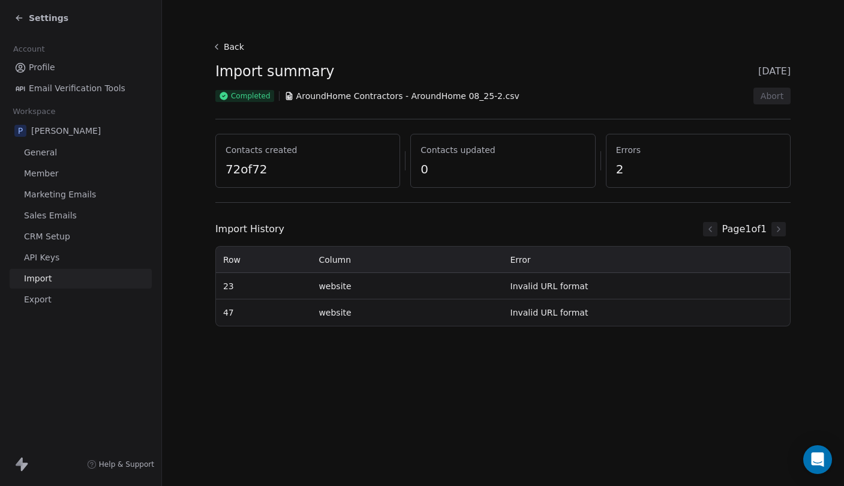
click at [478, 151] on span "Contacts updated" at bounding box center [502, 150] width 164 height 12
click at [517, 151] on span "Contacts updated" at bounding box center [502, 150] width 164 height 12
click at [637, 149] on span "Errors" at bounding box center [698, 150] width 164 height 12
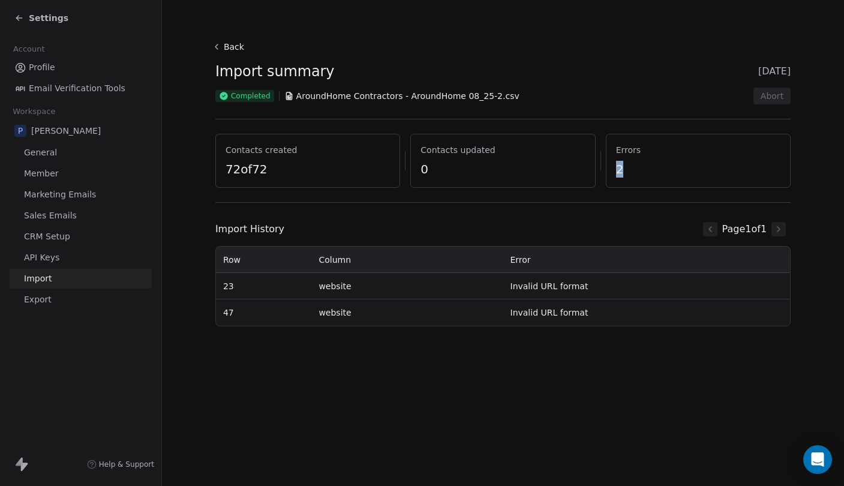
click at [637, 161] on div "Errors 2" at bounding box center [698, 161] width 185 height 54
click at [241, 47] on button "Back" at bounding box center [229, 47] width 38 height 22
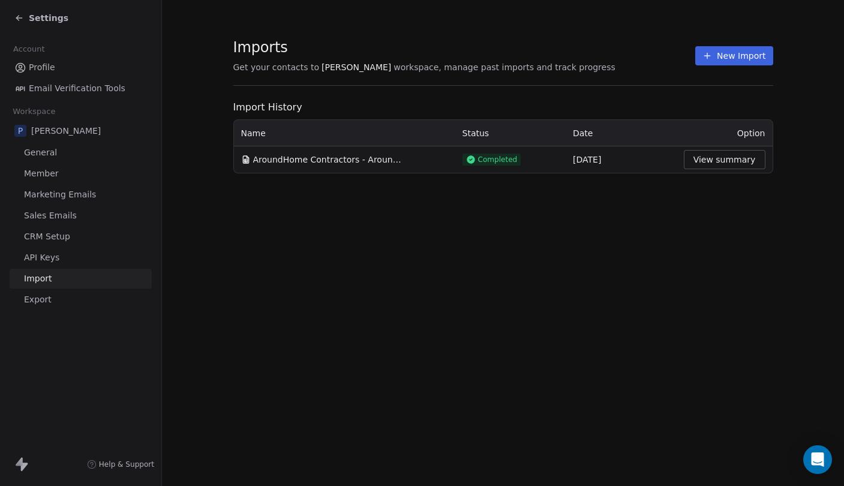
click at [45, 11] on div "Settings" at bounding box center [82, 18] width 137 height 17
click at [44, 13] on span "Settings" at bounding box center [49, 18] width 40 height 12
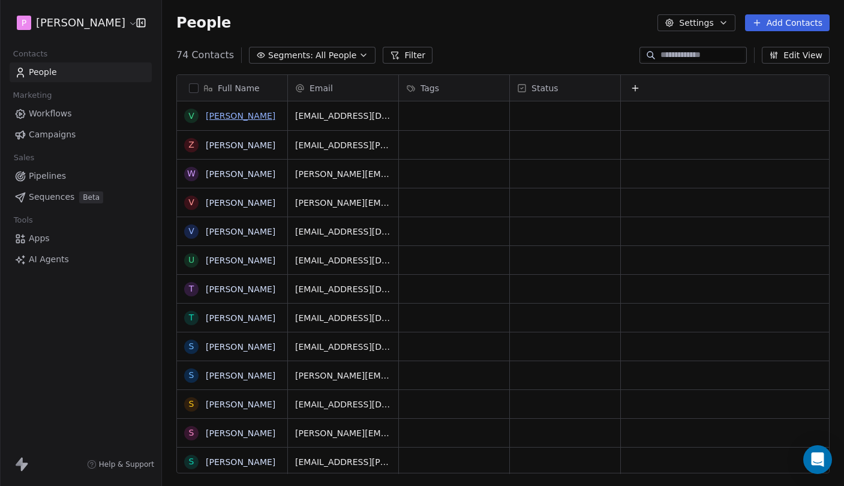
click at [227, 112] on link "[PERSON_NAME]" at bounding box center [241, 116] width 70 height 10
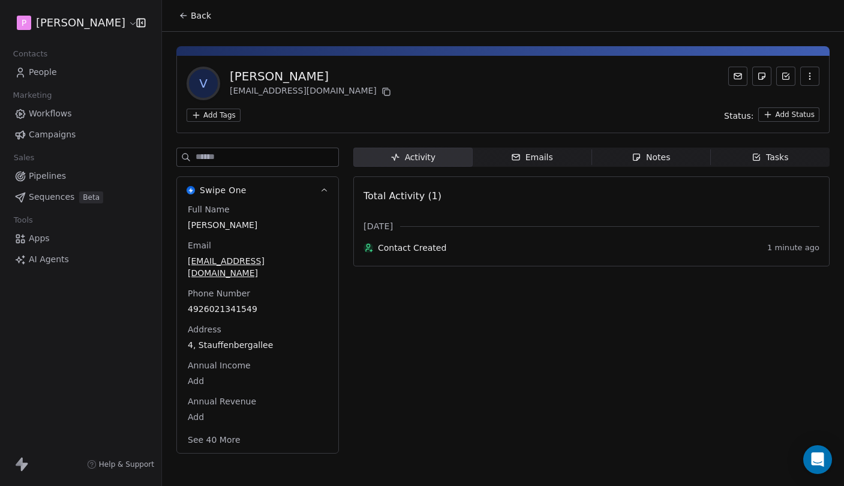
click at [538, 155] on div "Emails" at bounding box center [532, 157] width 42 height 13
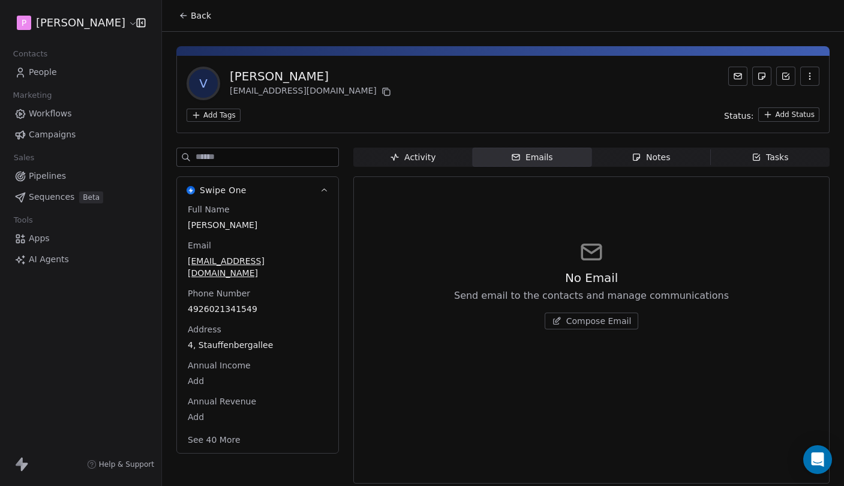
click at [545, 296] on span "Send email to the contacts and manage communications" at bounding box center [591, 295] width 275 height 14
click at [585, 296] on span "Send email to the contacts and manage communications" at bounding box center [591, 295] width 275 height 14
click at [603, 293] on span "Send email to the contacts and manage communications" at bounding box center [591, 295] width 275 height 14
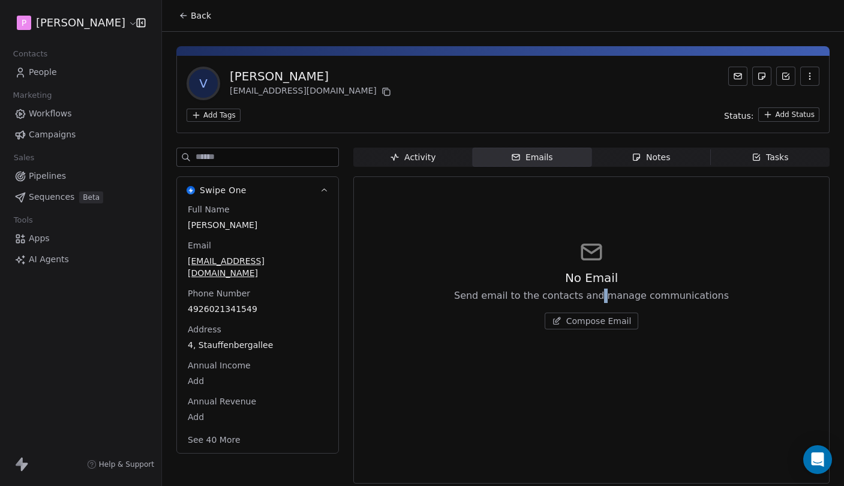
click at [603, 293] on span "Send email to the contacts and manage communications" at bounding box center [591, 295] width 275 height 14
click at [649, 293] on span "Send email to the contacts and manage communications" at bounding box center [591, 295] width 275 height 14
click at [460, 112] on div "Add Tags Status: Add Status" at bounding box center [502, 114] width 633 height 14
click at [281, 77] on div "[PERSON_NAME]" at bounding box center [312, 76] width 164 height 17
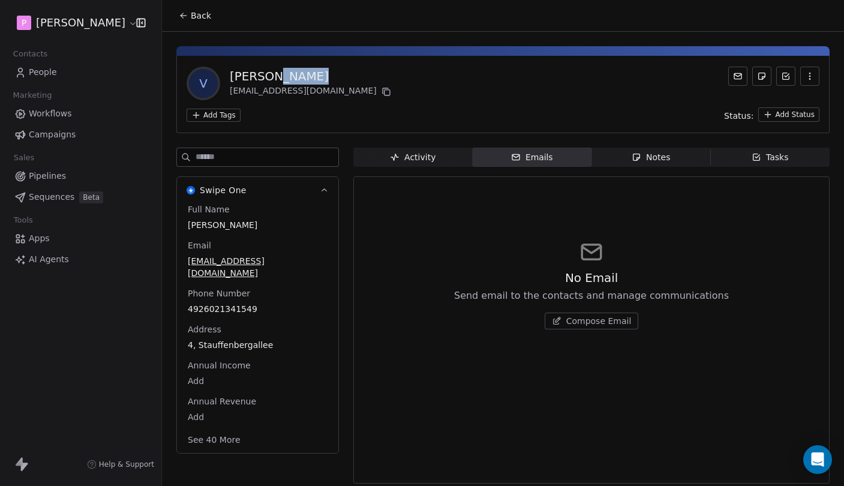
click at [301, 77] on div "[PERSON_NAME]" at bounding box center [312, 76] width 164 height 17
click at [636, 165] on span "Notes Notes" at bounding box center [650, 157] width 119 height 19
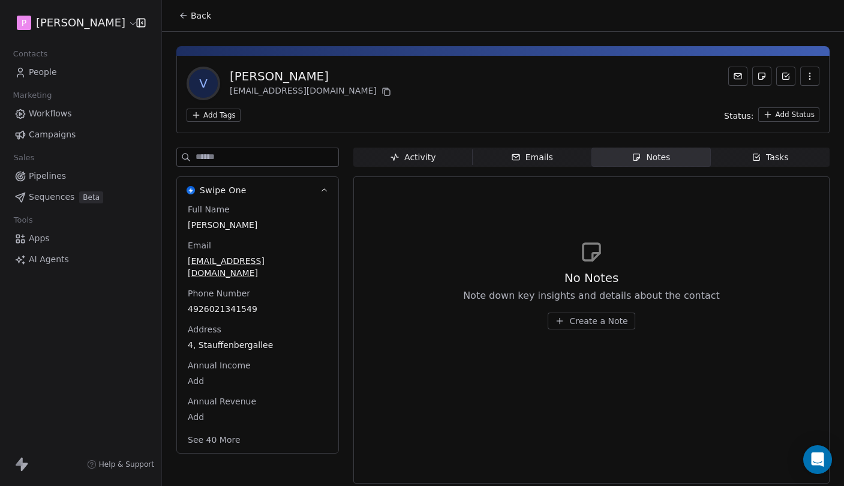
click at [806, 139] on div "V [PERSON_NAME] [EMAIL_ADDRESS][DOMAIN_NAME] Add Tags Status: Add Status Swipe …" at bounding box center [503, 261] width 682 height 459
click at [778, 155] on div "Tasks" at bounding box center [769, 157] width 37 height 13
click at [685, 153] on span "Notes Notes" at bounding box center [650, 157] width 119 height 19
click at [564, 153] on span "Emails Emails" at bounding box center [532, 157] width 119 height 19
click at [427, 158] on div "Activity" at bounding box center [413, 157] width 46 height 13
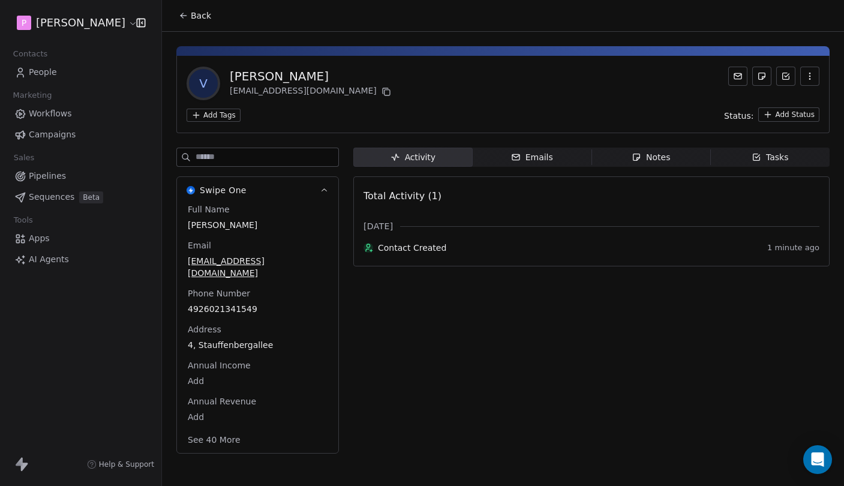
click at [535, 158] on div "Emails" at bounding box center [532, 157] width 42 height 13
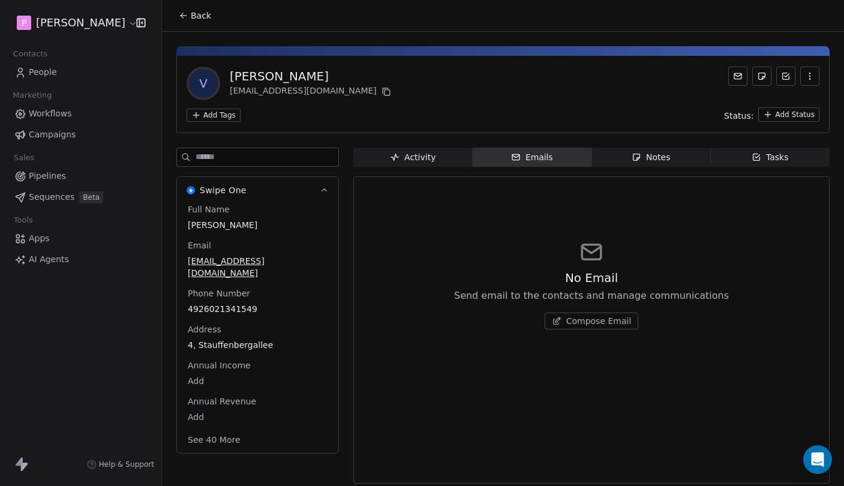
click at [433, 158] on div "Activity" at bounding box center [413, 157] width 46 height 13
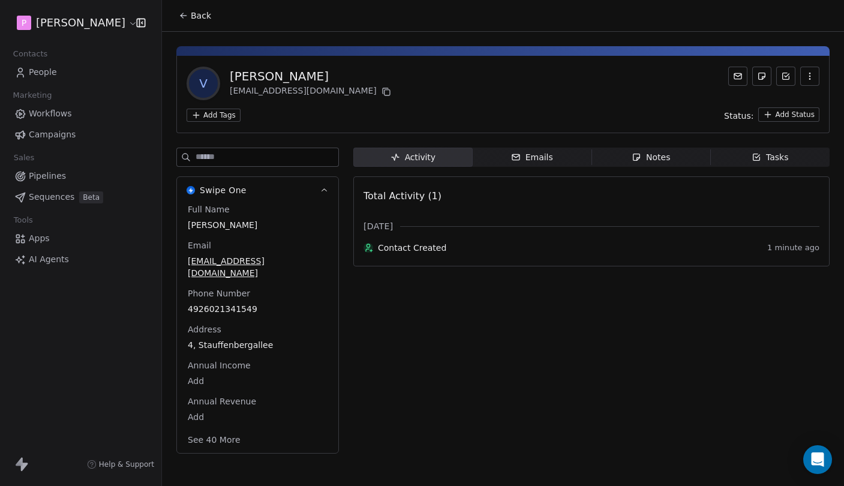
click at [193, 17] on span "Back" at bounding box center [201, 16] width 20 height 12
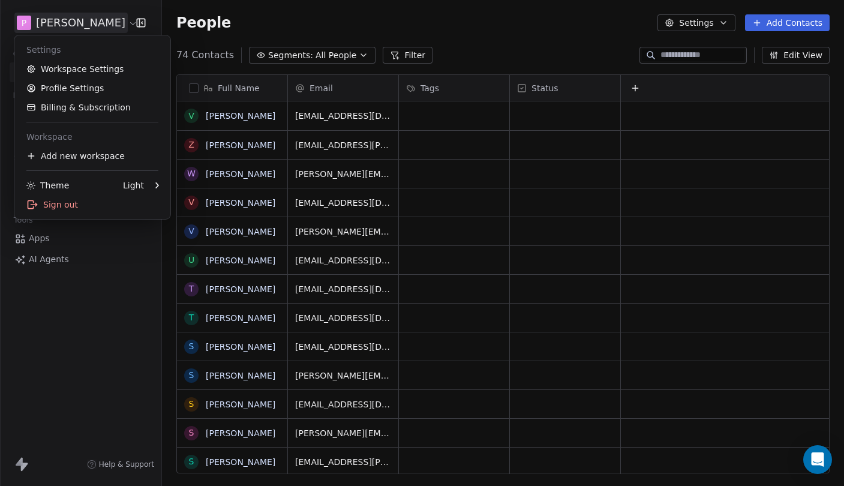
click at [67, 17] on html "P [PERSON_NAME] Contacts People Marketing Workflows Campaigns Sales Pipelines S…" at bounding box center [422, 243] width 844 height 486
click at [71, 21] on html "P [PERSON_NAME] Contacts People Marketing Workflows Campaigns Sales Pipelines S…" at bounding box center [422, 243] width 844 height 486
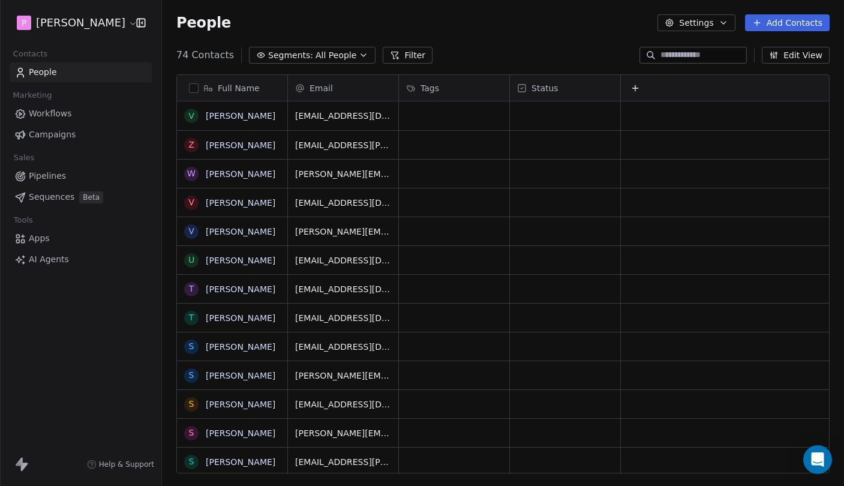
click at [106, 21] on div "P [PERSON_NAME]" at bounding box center [80, 22] width 133 height 17
click at [431, 87] on span "Tags" at bounding box center [429, 88] width 19 height 12
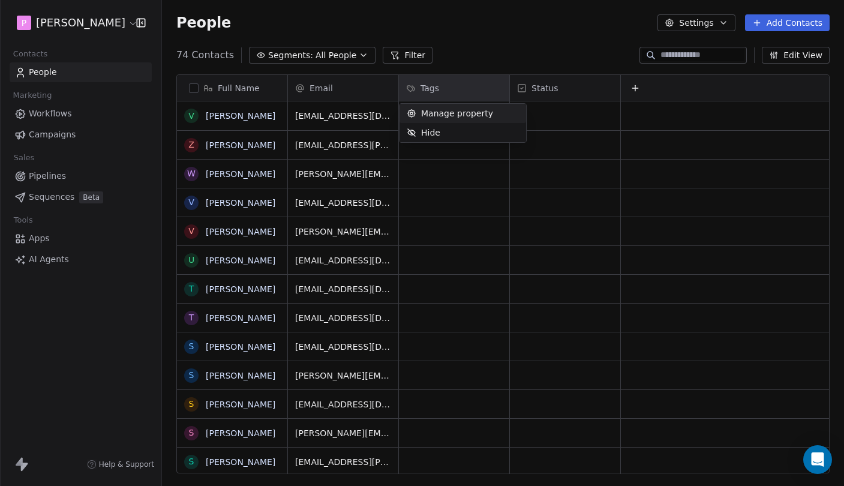
click at [479, 49] on html "P [PERSON_NAME] Contacts People Marketing Workflows Campaigns Sales Pipelines S…" at bounding box center [422, 243] width 844 height 486
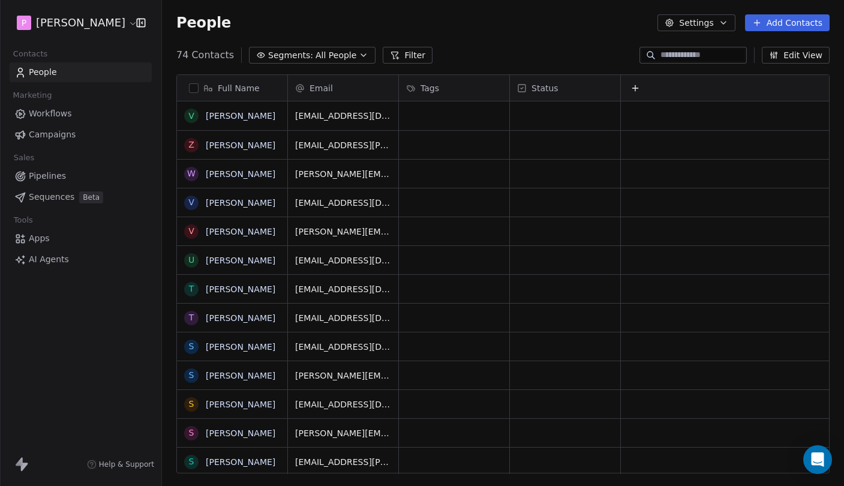
click at [443, 83] on div "Tags" at bounding box center [453, 88] width 94 height 12
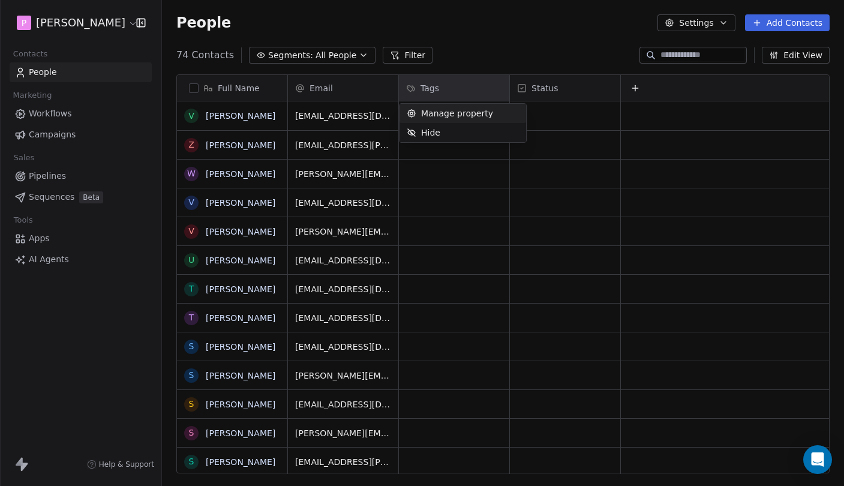
click at [521, 23] on html "P [PERSON_NAME] Contacts People Marketing Workflows Campaigns Sales Pipelines S…" at bounding box center [422, 243] width 844 height 486
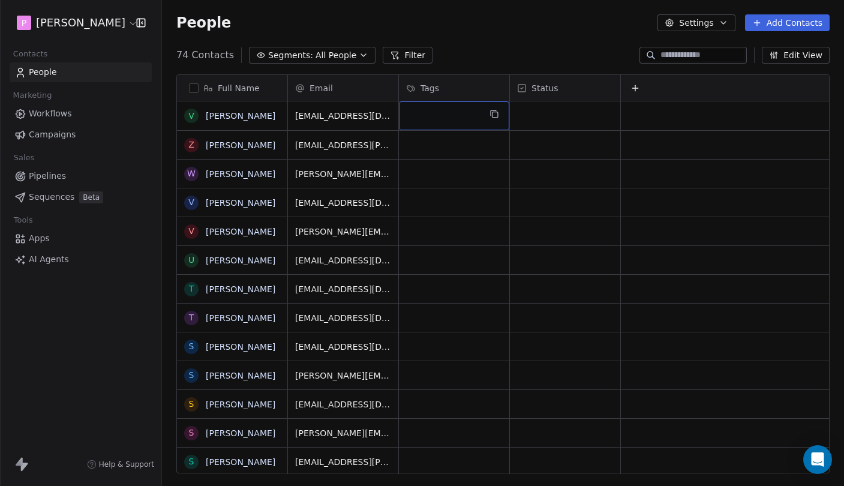
click at [445, 116] on div "grid" at bounding box center [454, 115] width 110 height 29
click at [433, 116] on div "grid" at bounding box center [454, 115] width 110 height 29
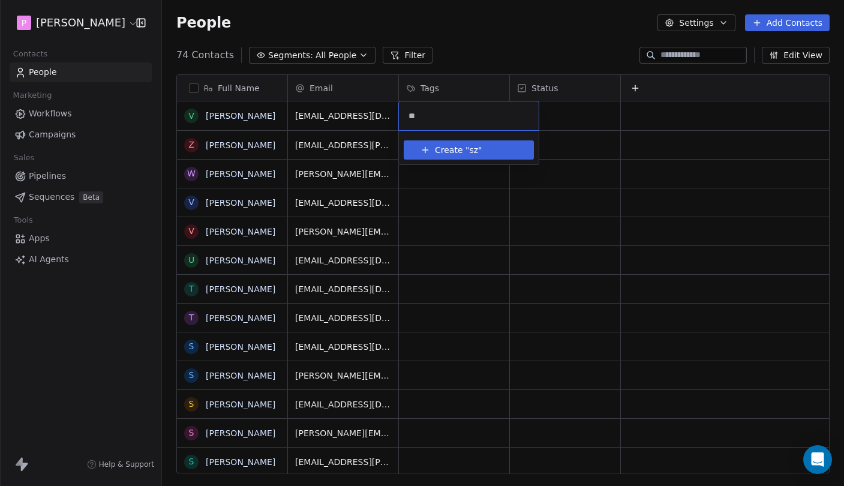
type input "***"
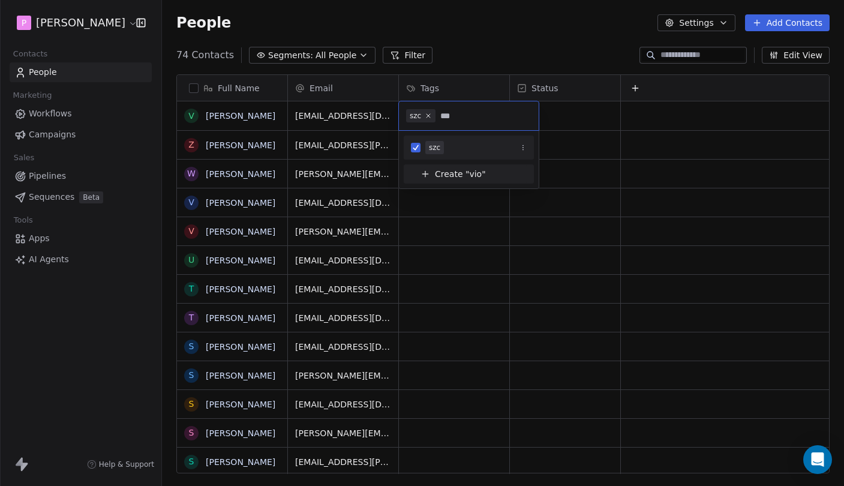
type input "****"
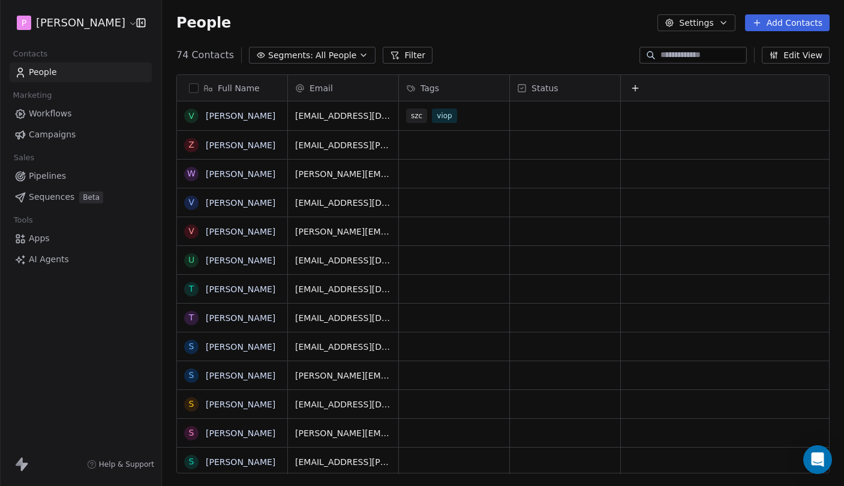
click at [493, 242] on html "P [PERSON_NAME] Contacts People Marketing Workflows Campaigns Sales Pipelines S…" at bounding box center [422, 243] width 844 height 486
click at [443, 118] on span "viop" at bounding box center [444, 116] width 25 height 14
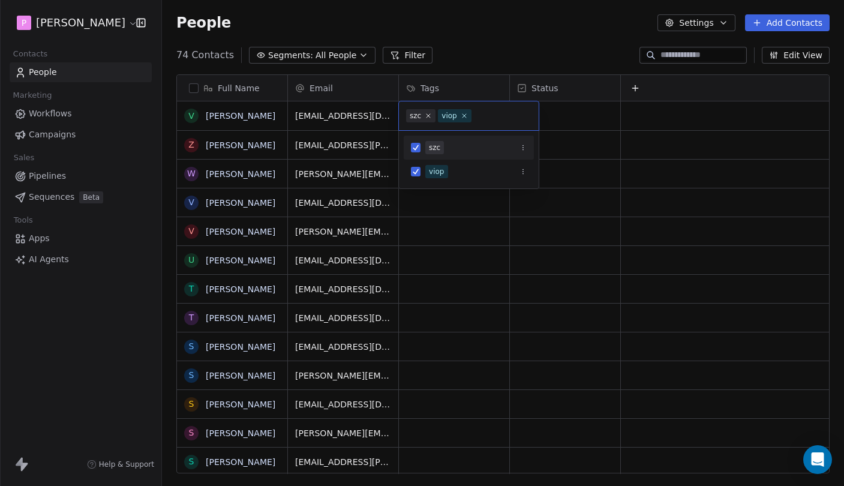
click at [455, 118] on div "viop" at bounding box center [449, 115] width 16 height 11
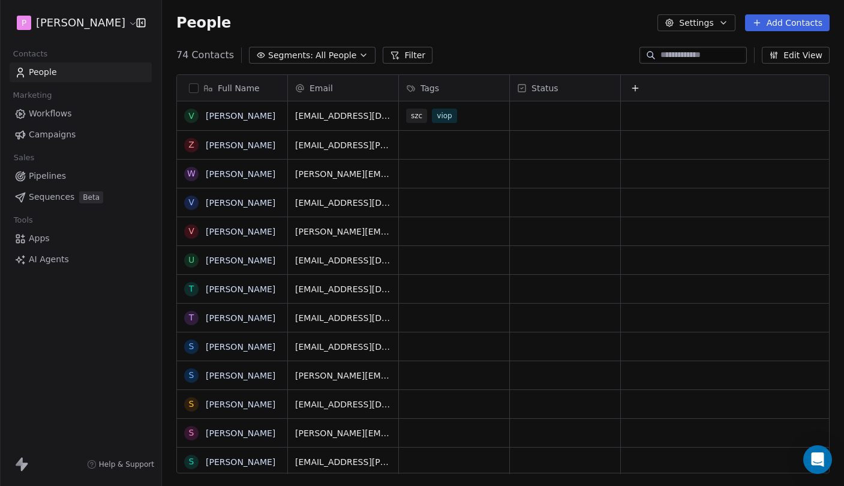
drag, startPoint x: 608, startPoint y: 152, endPoint x: 474, endPoint y: 115, distance: 138.6
click at [608, 152] on html "P [PERSON_NAME] Contacts People Marketing Workflows Campaigns Sales Pipelines S…" at bounding box center [422, 243] width 844 height 486
click at [454, 109] on span "viop" at bounding box center [444, 116] width 25 height 14
click at [450, 122] on span "viop" at bounding box center [444, 116] width 25 height 14
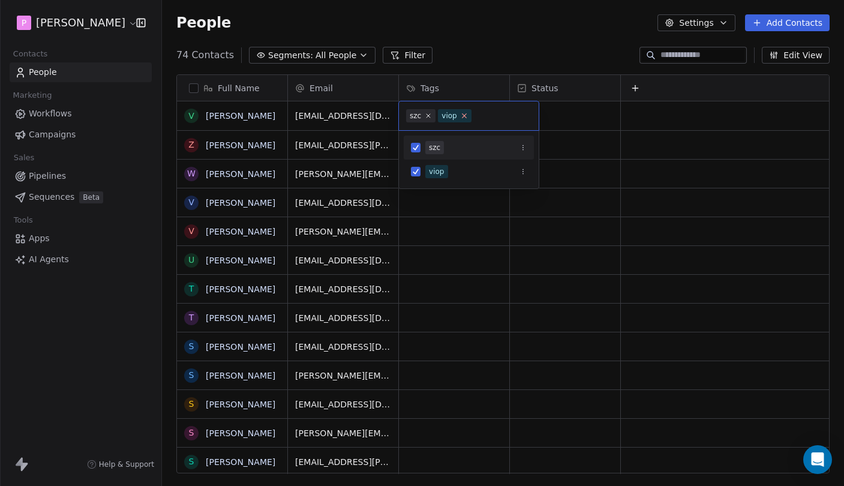
click at [464, 115] on icon at bounding box center [464, 116] width 8 height 8
click at [428, 118] on icon at bounding box center [429, 116] width 8 height 8
click at [526, 147] on button "Suggestions" at bounding box center [523, 148] width 12 height 12
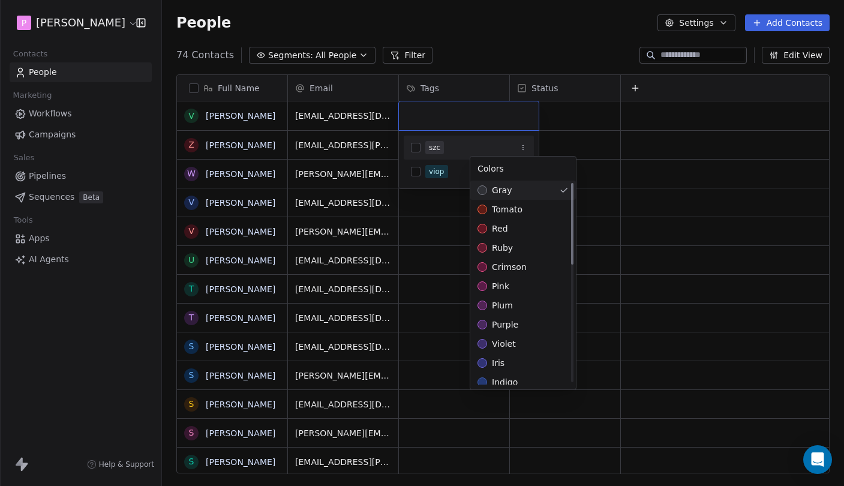
scroll to position [-1, 0]
click at [473, 43] on html "P [PERSON_NAME] Contacts People Marketing Workflows Campaigns Sales Pipelines S…" at bounding box center [422, 243] width 844 height 486
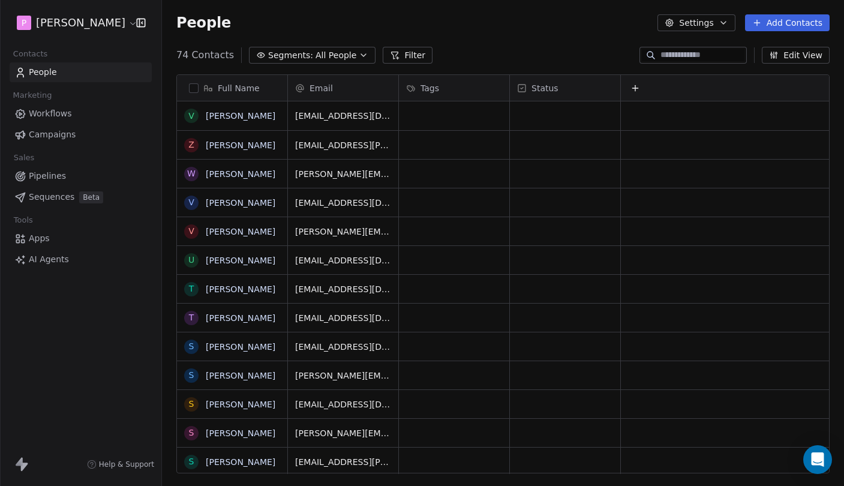
drag, startPoint x: 473, startPoint y: 100, endPoint x: 561, endPoint y: 113, distance: 89.1
click at [473, 101] on html "P [PERSON_NAME] Contacts People Marketing Workflows Campaigns Sales Pipelines S…" at bounding box center [422, 243] width 844 height 486
click at [476, 142] on div "grid" at bounding box center [454, 145] width 110 height 28
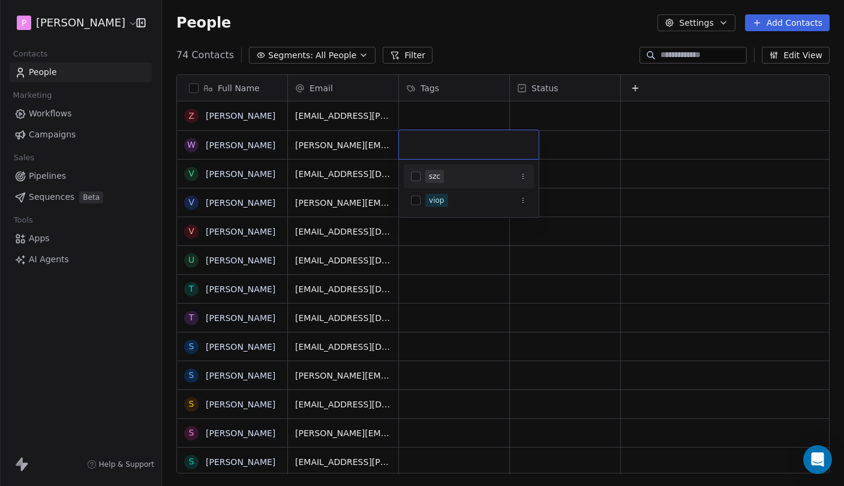
click at [476, 142] on input "text" at bounding box center [468, 144] width 125 height 13
click at [468, 125] on html "P [PERSON_NAME] Contacts People Marketing Workflows Campaigns Sales Pipelines S…" at bounding box center [422, 243] width 844 height 486
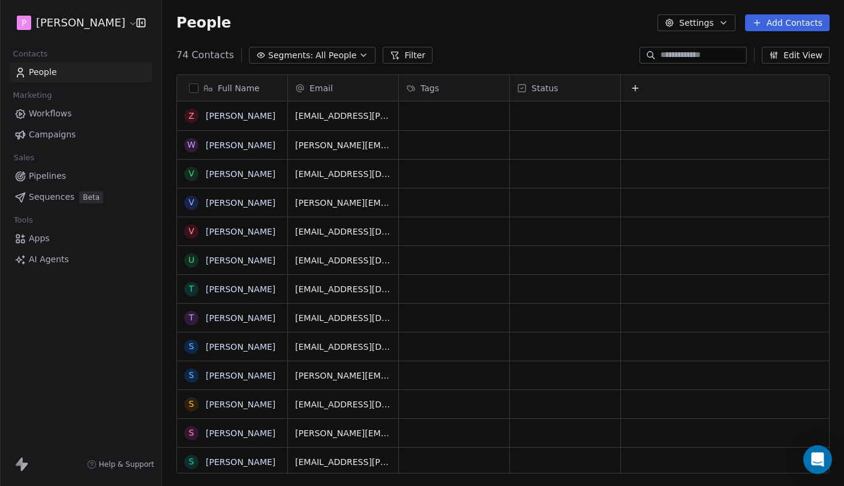
click at [473, 27] on div "People Settings Add Contacts" at bounding box center [502, 22] width 653 height 17
click at [790, 59] on button "Edit View" at bounding box center [796, 55] width 68 height 17
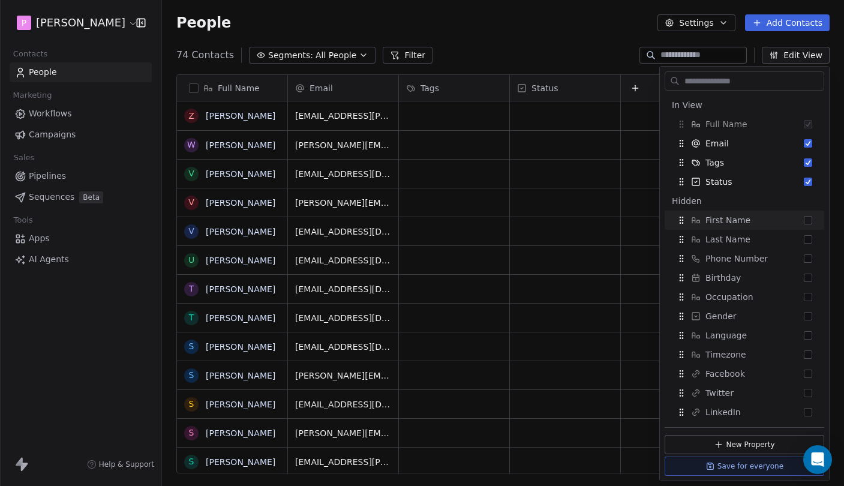
click at [555, 58] on div "74 Contacts Segments: All People Filter Edit View" at bounding box center [503, 55] width 682 height 19
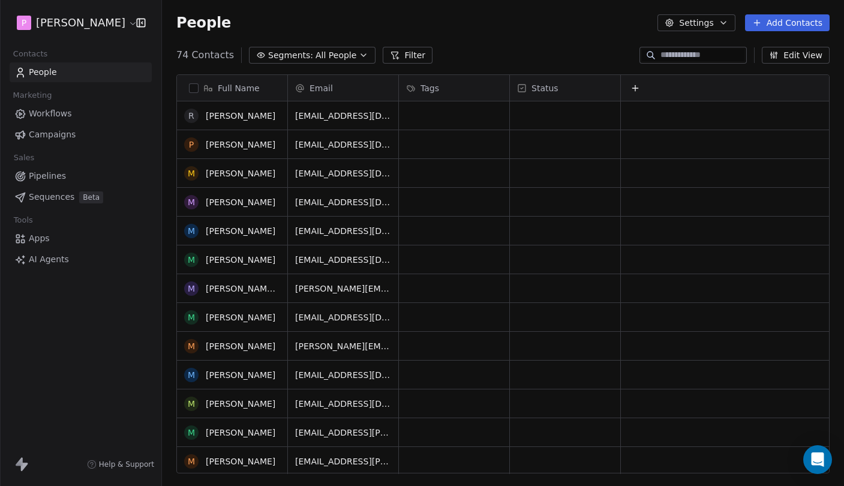
scroll to position [558, 0]
click at [802, 60] on button "Edit View" at bounding box center [796, 55] width 68 height 17
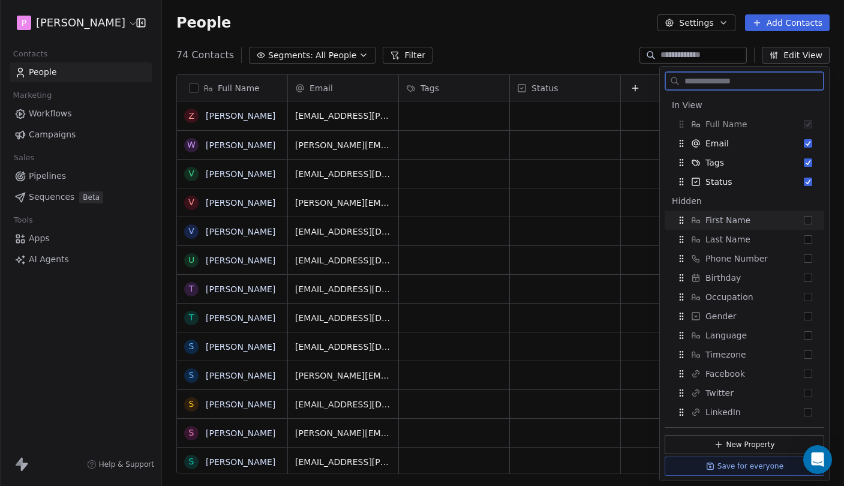
click at [756, 221] on div "First Name" at bounding box center [744, 219] width 150 height 19
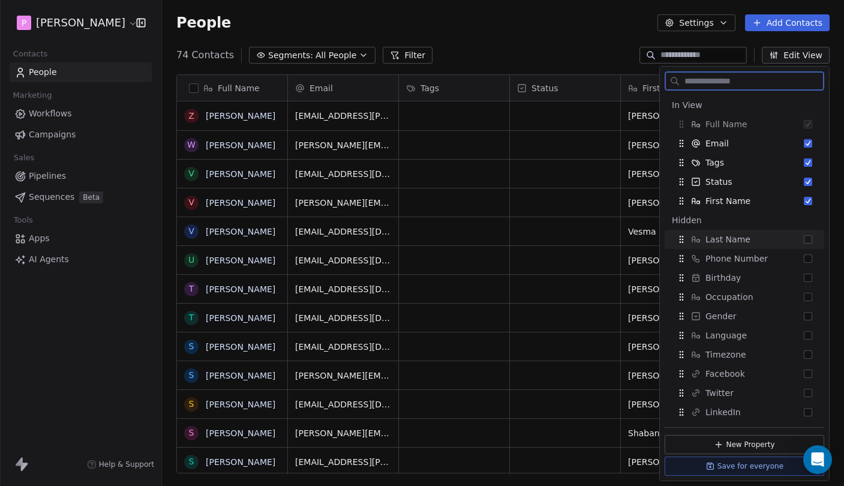
click at [748, 237] on div "Last Name" at bounding box center [744, 239] width 150 height 19
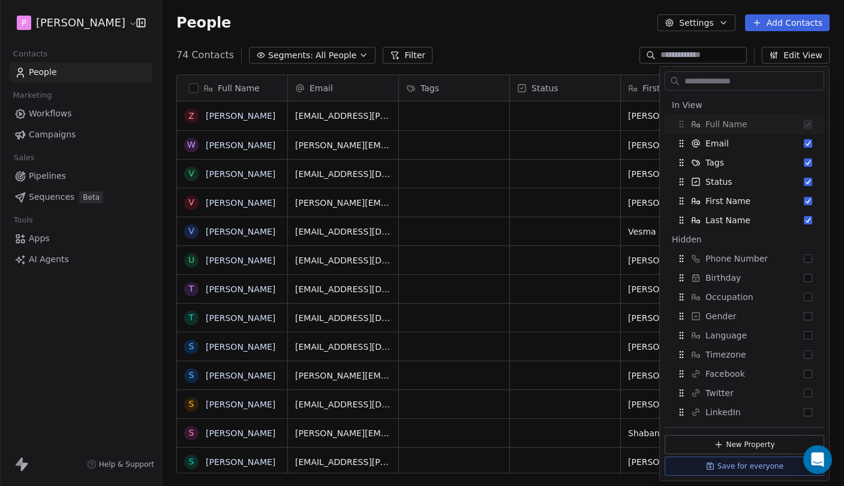
click at [574, 53] on div "74 Contacts Segments: All People Filter Edit View" at bounding box center [503, 55] width 682 height 19
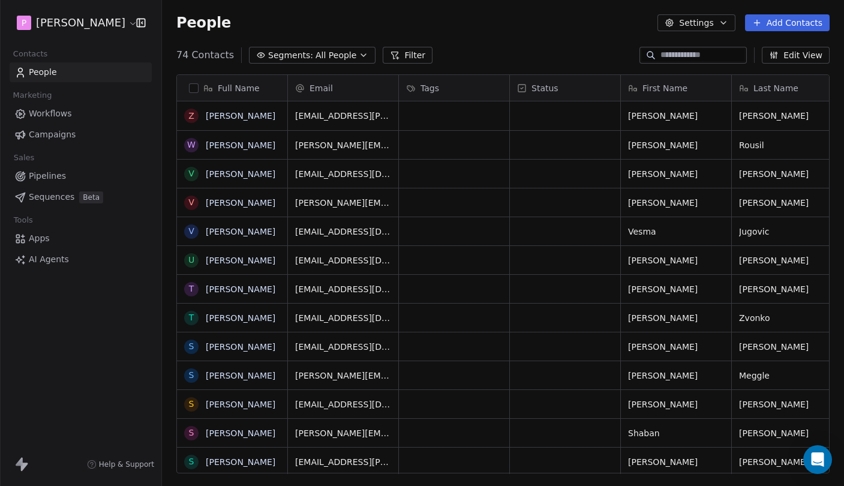
click at [786, 52] on button "Edit View" at bounding box center [796, 55] width 68 height 17
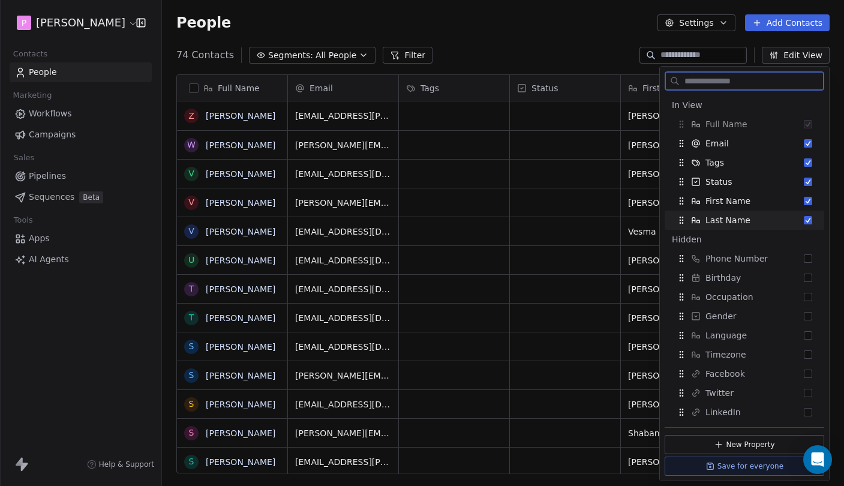
click at [768, 215] on div "Last Name" at bounding box center [744, 219] width 150 height 19
click at [762, 201] on div "First Name" at bounding box center [744, 200] width 150 height 19
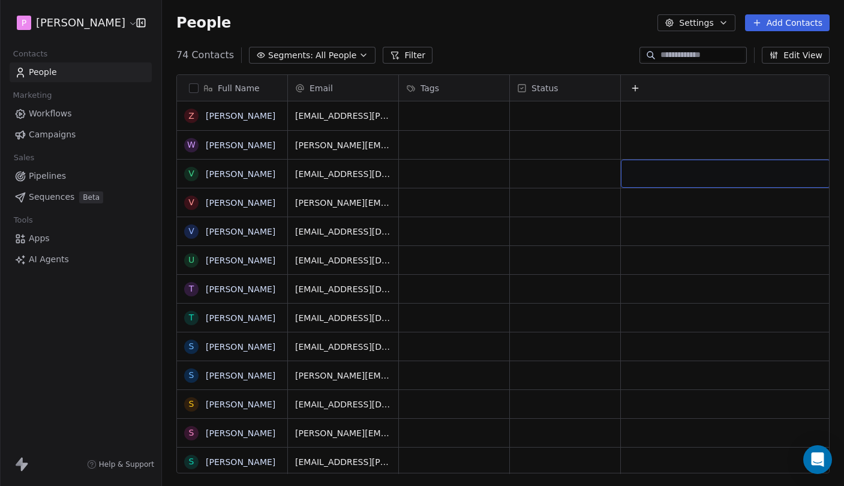
click at [800, 55] on button "Edit View" at bounding box center [796, 55] width 68 height 17
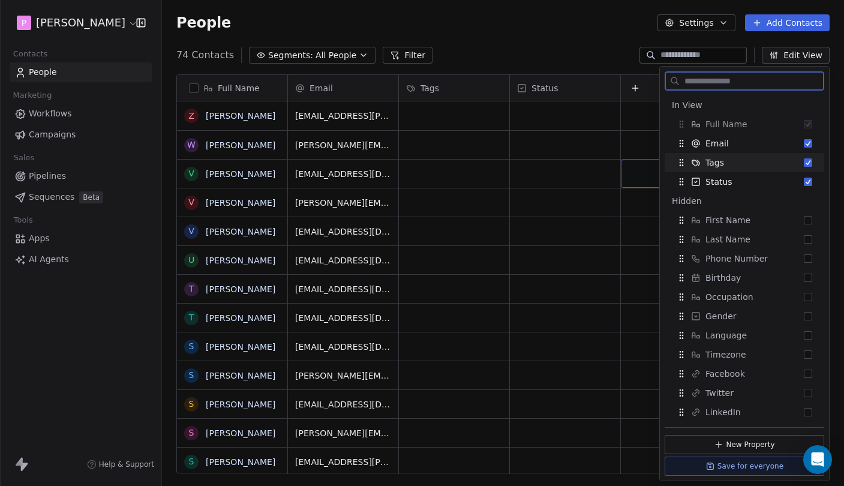
click at [748, 155] on div "Tags" at bounding box center [744, 162] width 150 height 19
click at [753, 200] on div "Tags" at bounding box center [744, 200] width 150 height 19
click at [762, 160] on div "Status" at bounding box center [744, 162] width 150 height 19
click at [747, 257] on span "Phone Number" at bounding box center [736, 258] width 62 height 12
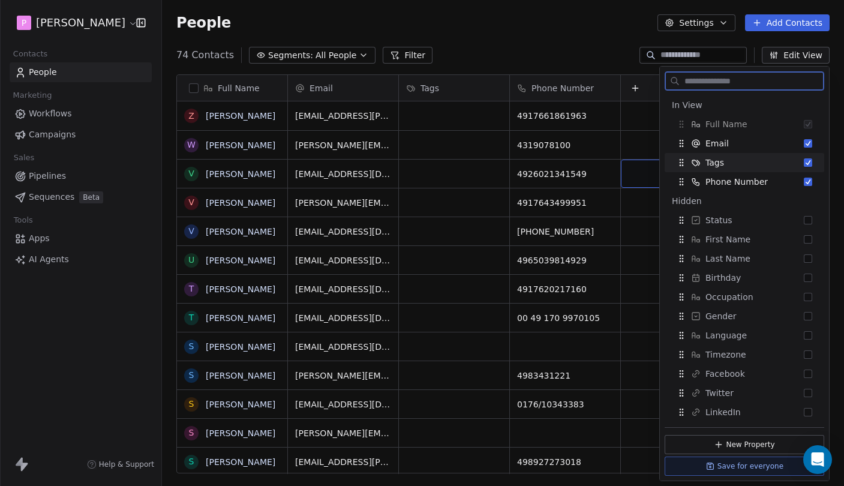
click at [750, 158] on div "Tags" at bounding box center [744, 162] width 150 height 19
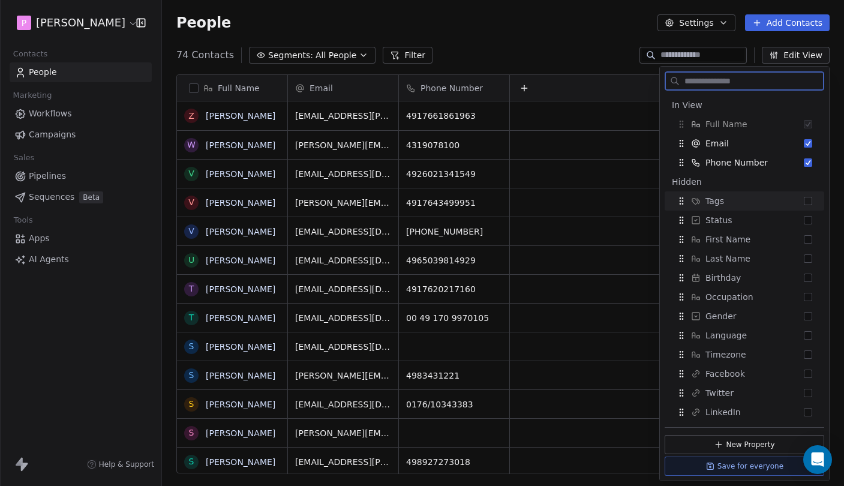
click at [729, 200] on div "Tags" at bounding box center [744, 200] width 150 height 19
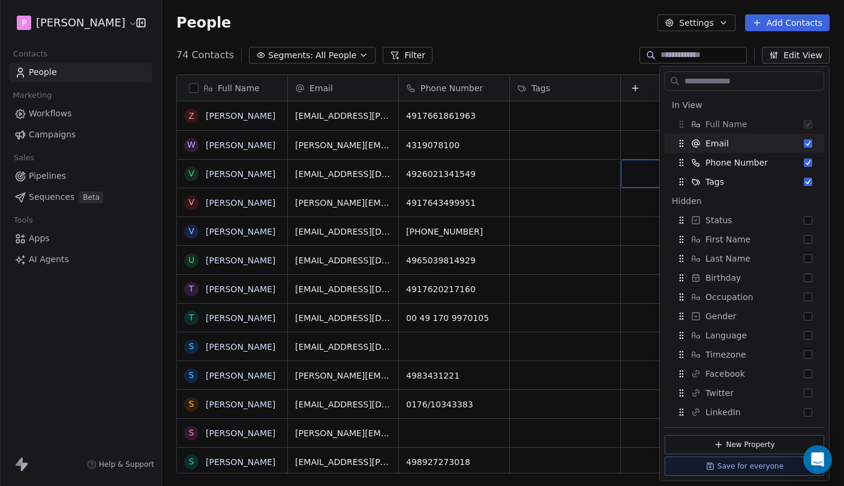
click at [530, 38] on div "People Settings Add Contacts" at bounding box center [503, 23] width 682 height 46
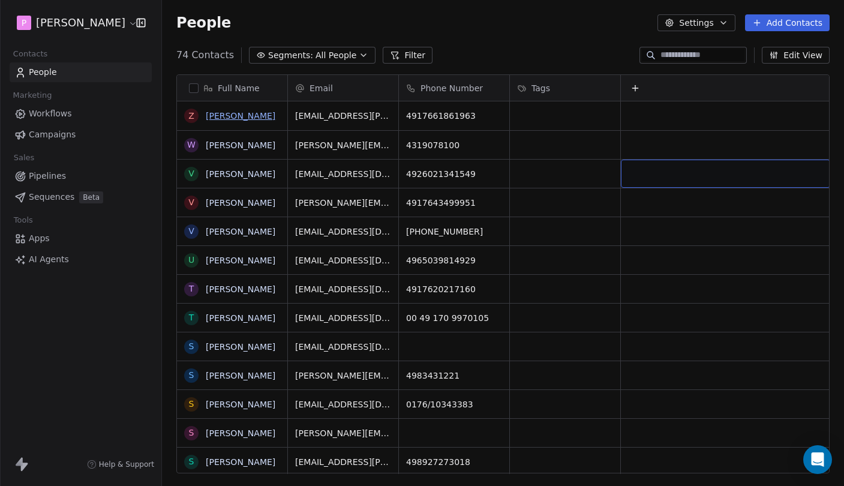
click at [252, 115] on link "[PERSON_NAME]" at bounding box center [241, 116] width 70 height 10
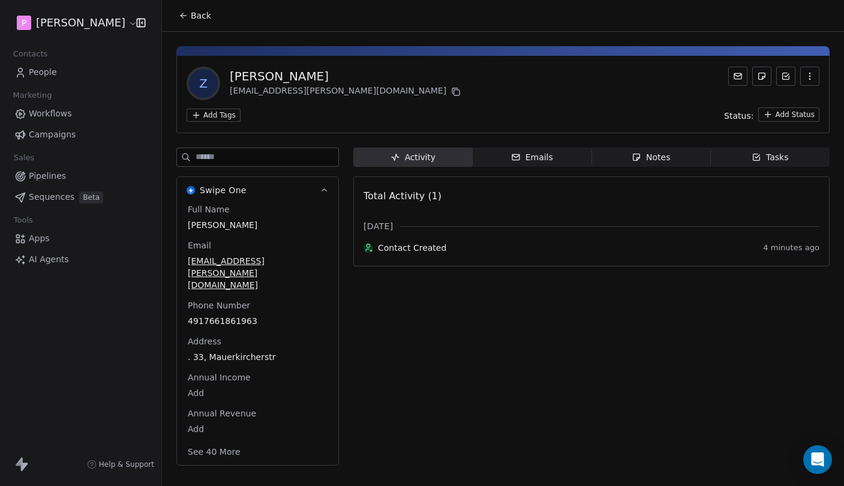
click at [811, 76] on icon "button" at bounding box center [810, 76] width 10 height 10
click at [812, 76] on icon "button" at bounding box center [810, 76] width 10 height 10
click at [194, 13] on span "Back" at bounding box center [201, 16] width 20 height 12
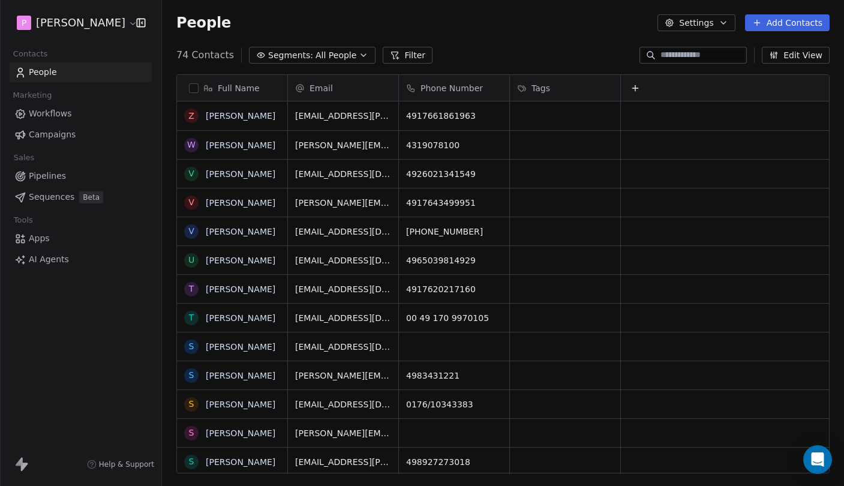
click at [194, 86] on button "button" at bounding box center [194, 88] width 10 height 10
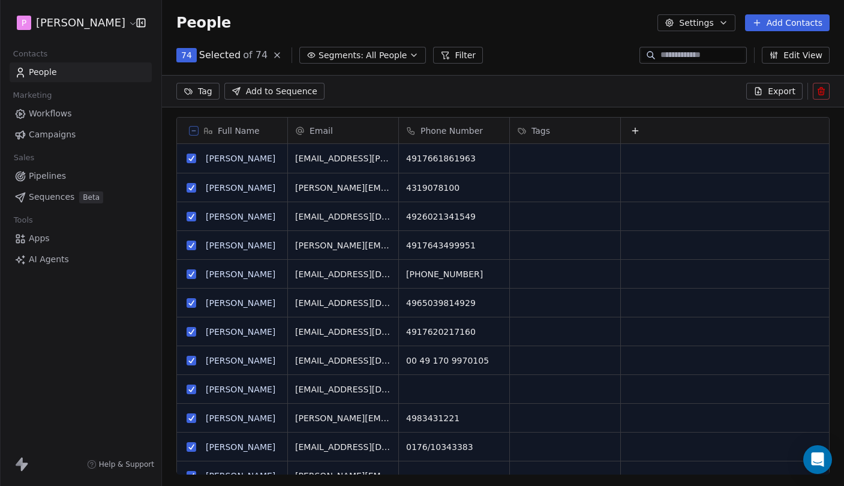
click at [282, 91] on span "Add to Sequence" at bounding box center [281, 91] width 71 height 12
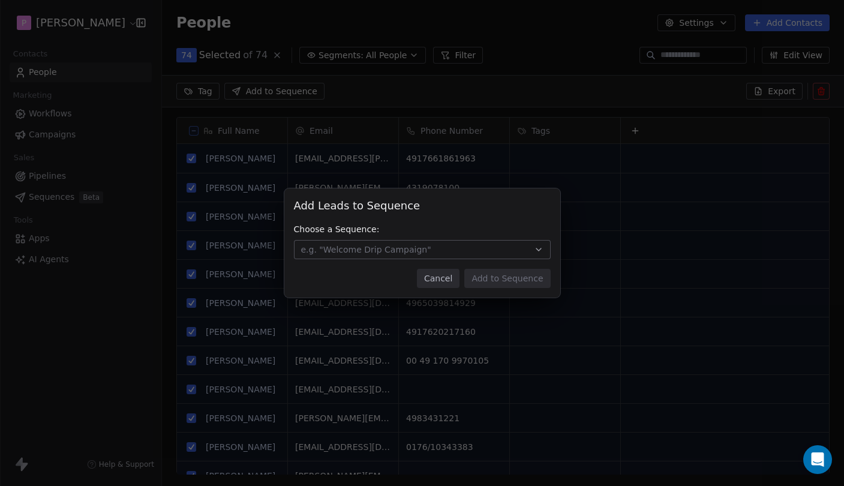
click at [432, 249] on button "e.g. "Welcome Drip Campaign"" at bounding box center [422, 249] width 257 height 19
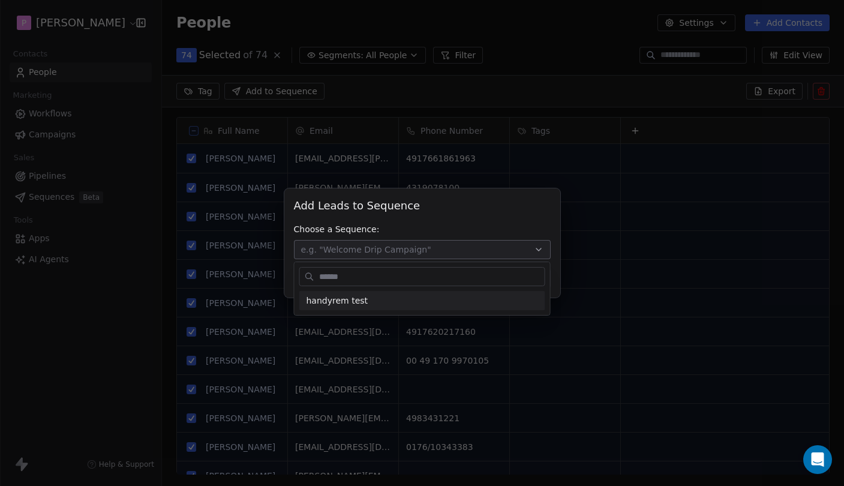
click at [421, 222] on div "Add Leads to Sequence Add Leads to Sequence Choose a Sequence: e.g. "Welcome Dr…" at bounding box center [422, 242] width 844 height 109
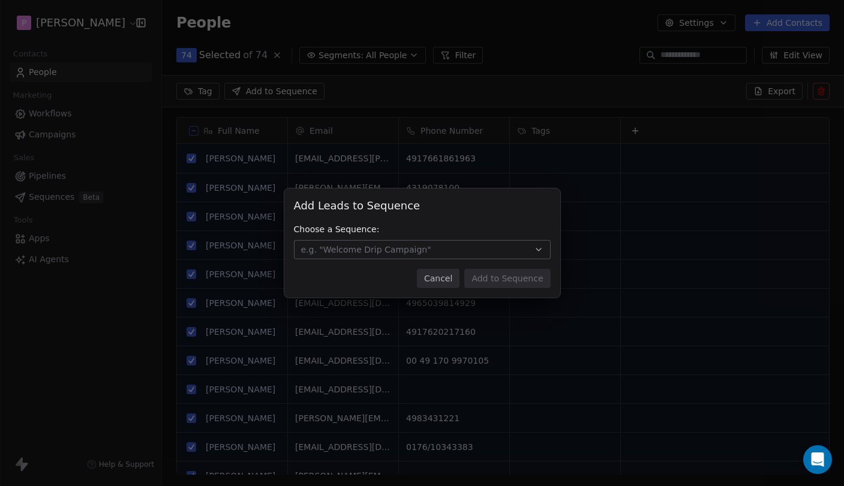
click at [441, 284] on button "Cancel" at bounding box center [438, 278] width 43 height 19
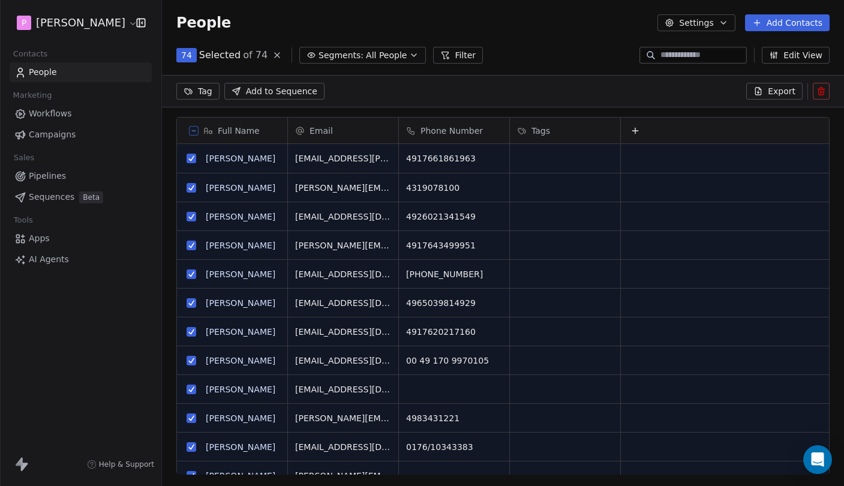
click at [273, 61] on button at bounding box center [277, 55] width 14 height 14
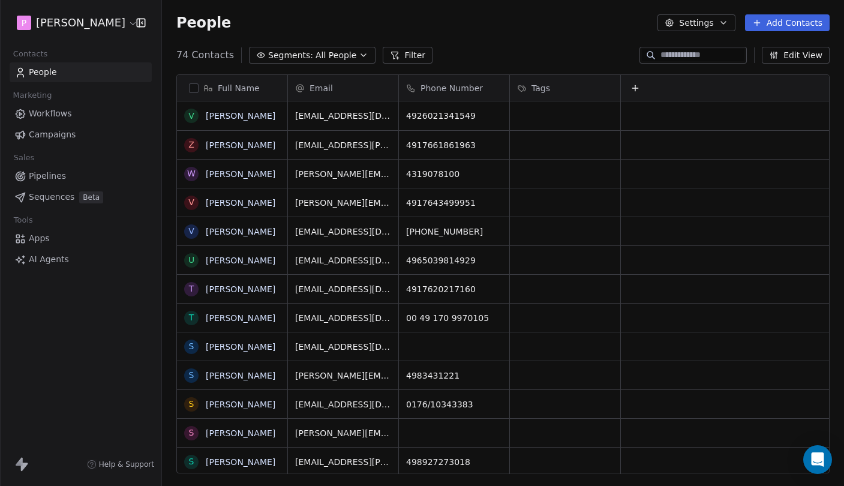
click at [516, 42] on div "People Settings Add Contacts" at bounding box center [503, 23] width 682 height 46
